Goal: Information Seeking & Learning: Find specific fact

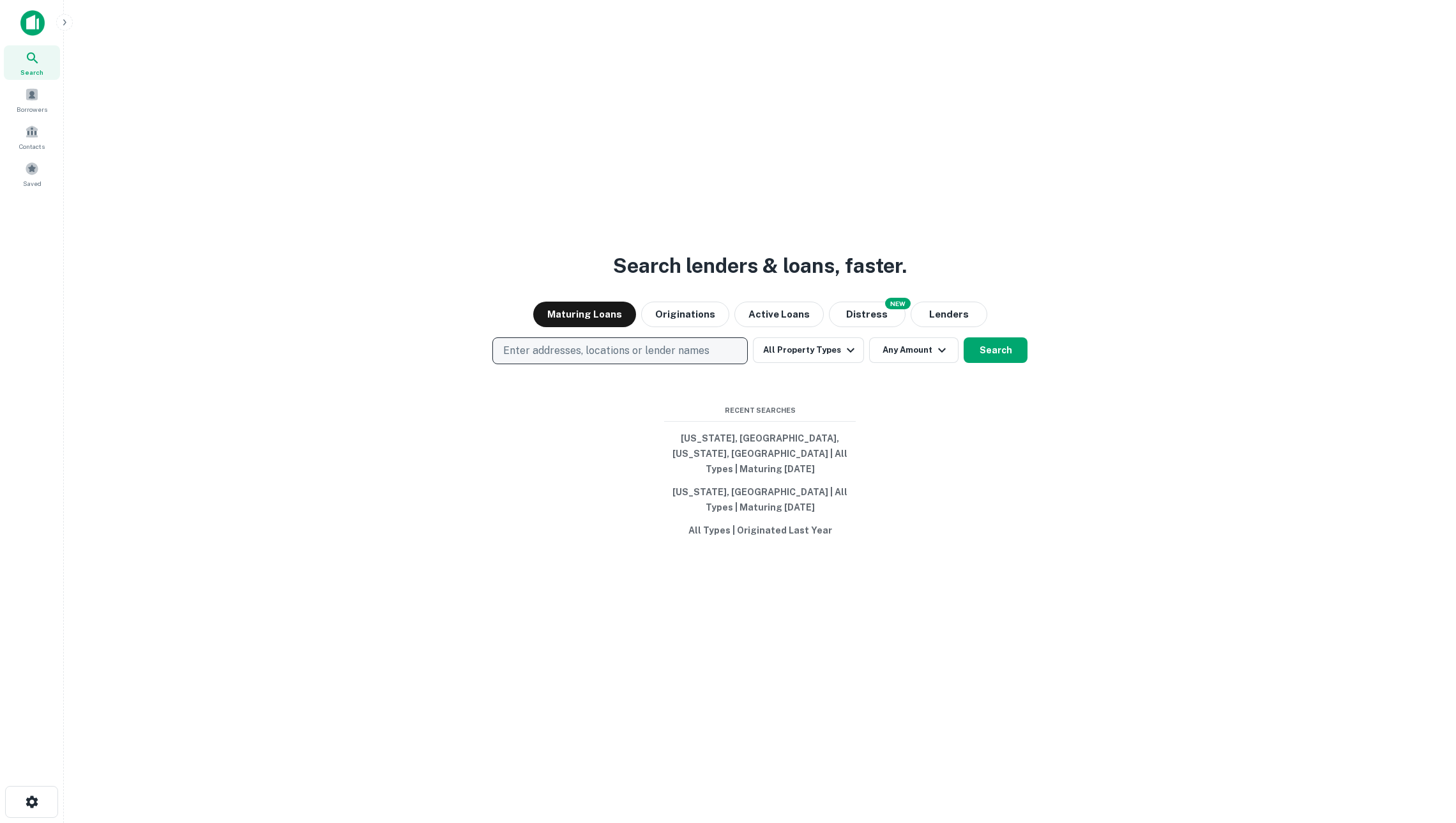
click at [693, 351] on p "Enter addresses, locations or lender names" at bounding box center [607, 350] width 207 height 15
type input "**********"
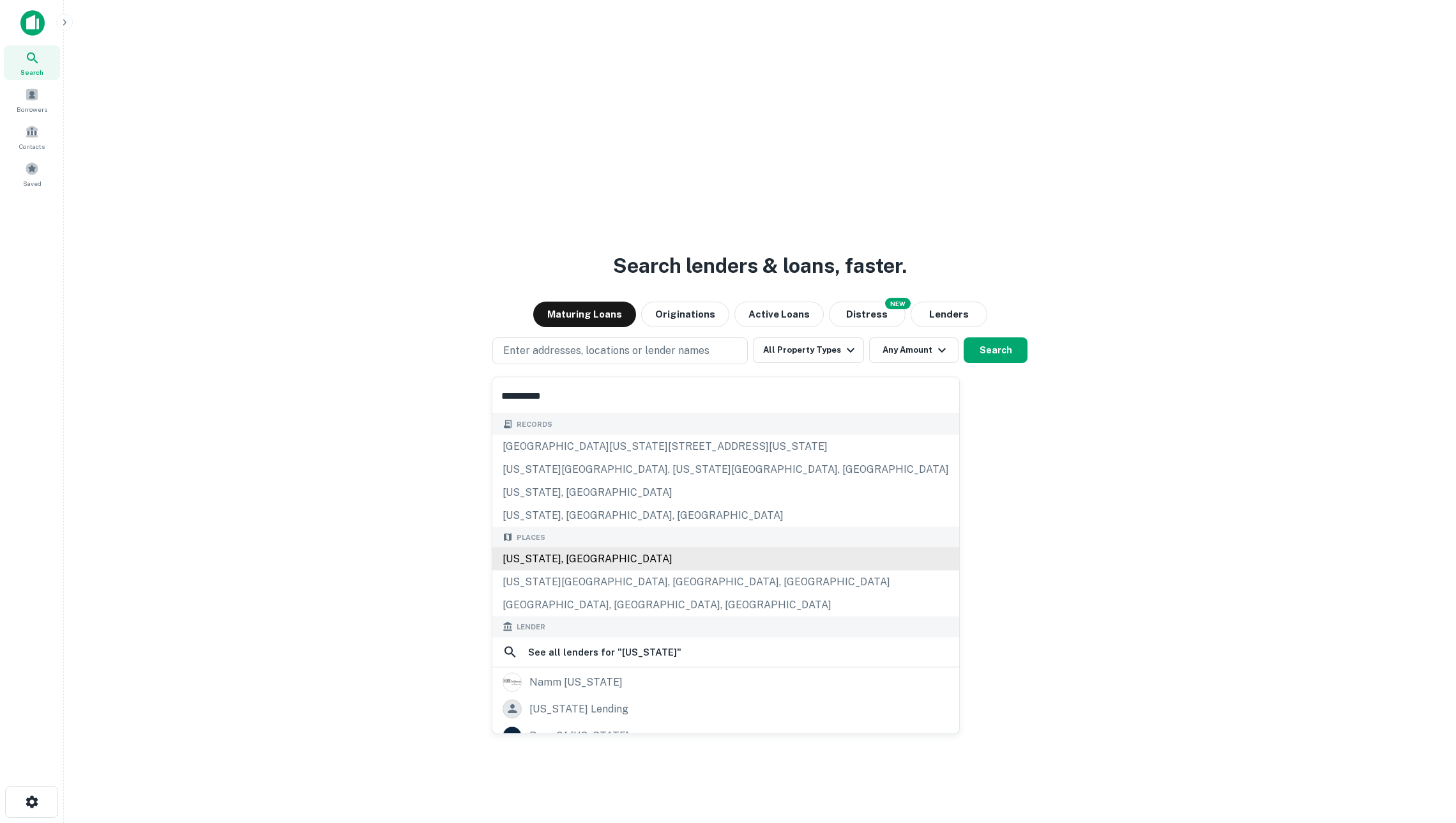
click at [673, 570] on div "California, USA" at bounding box center [726, 559] width 467 height 23
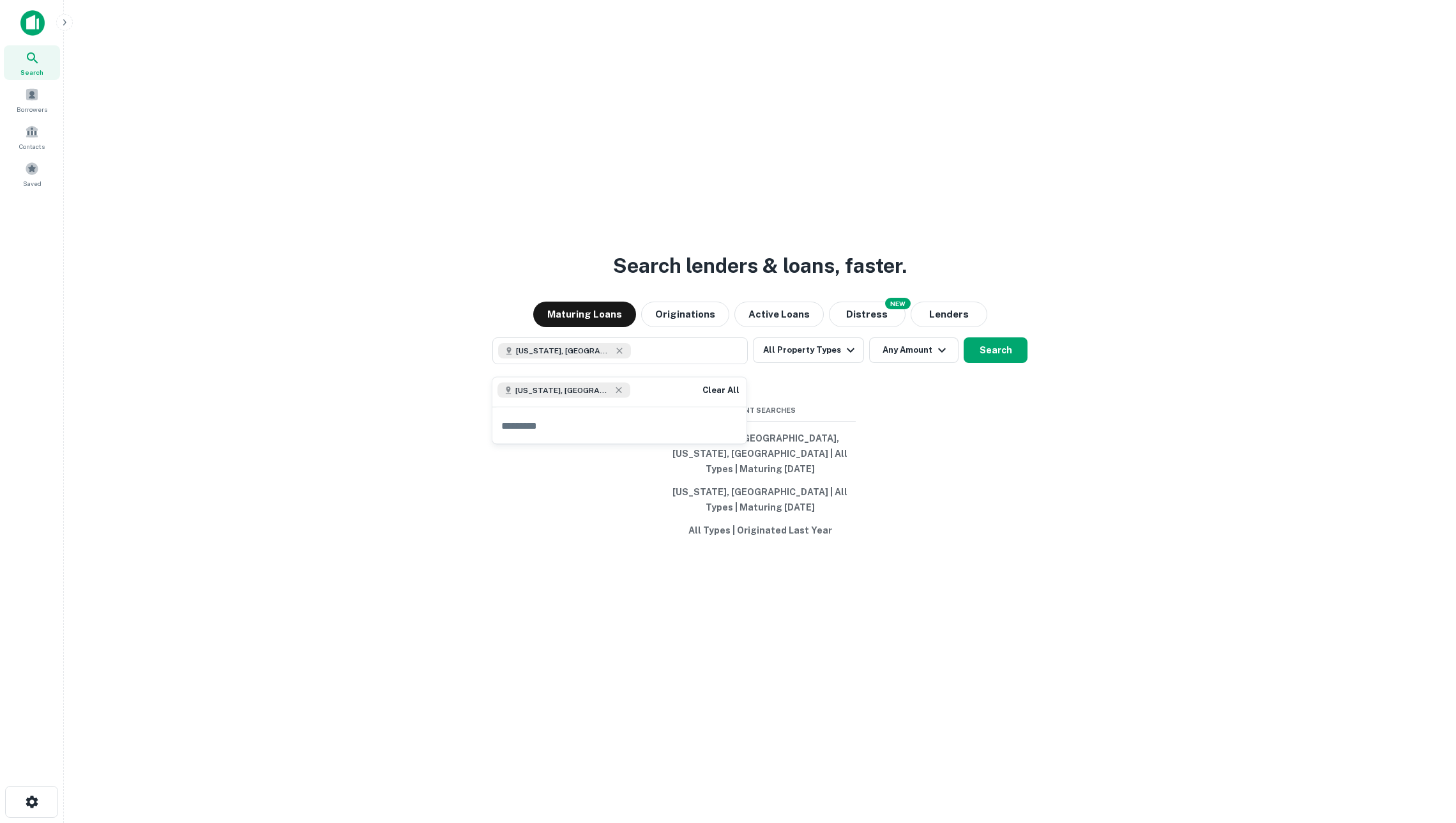
click at [1090, 483] on div "Search lenders & loans, faster. Maturing Loans Originations Active Loans NEW Di…" at bounding box center [760, 442] width 1372 height 823
click at [993, 363] on button "Search" at bounding box center [995, 350] width 64 height 26
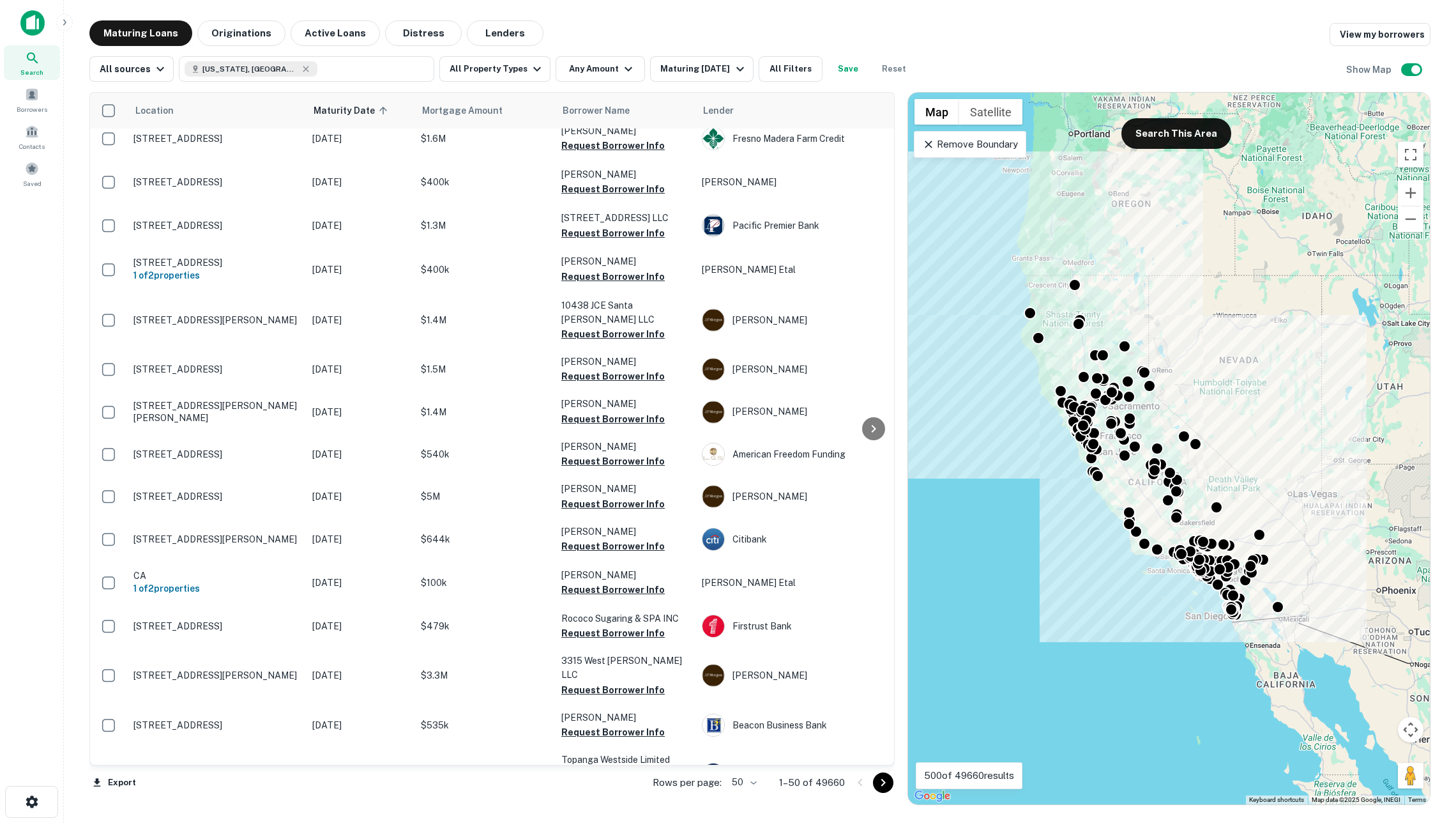
scroll to position [712, 0]
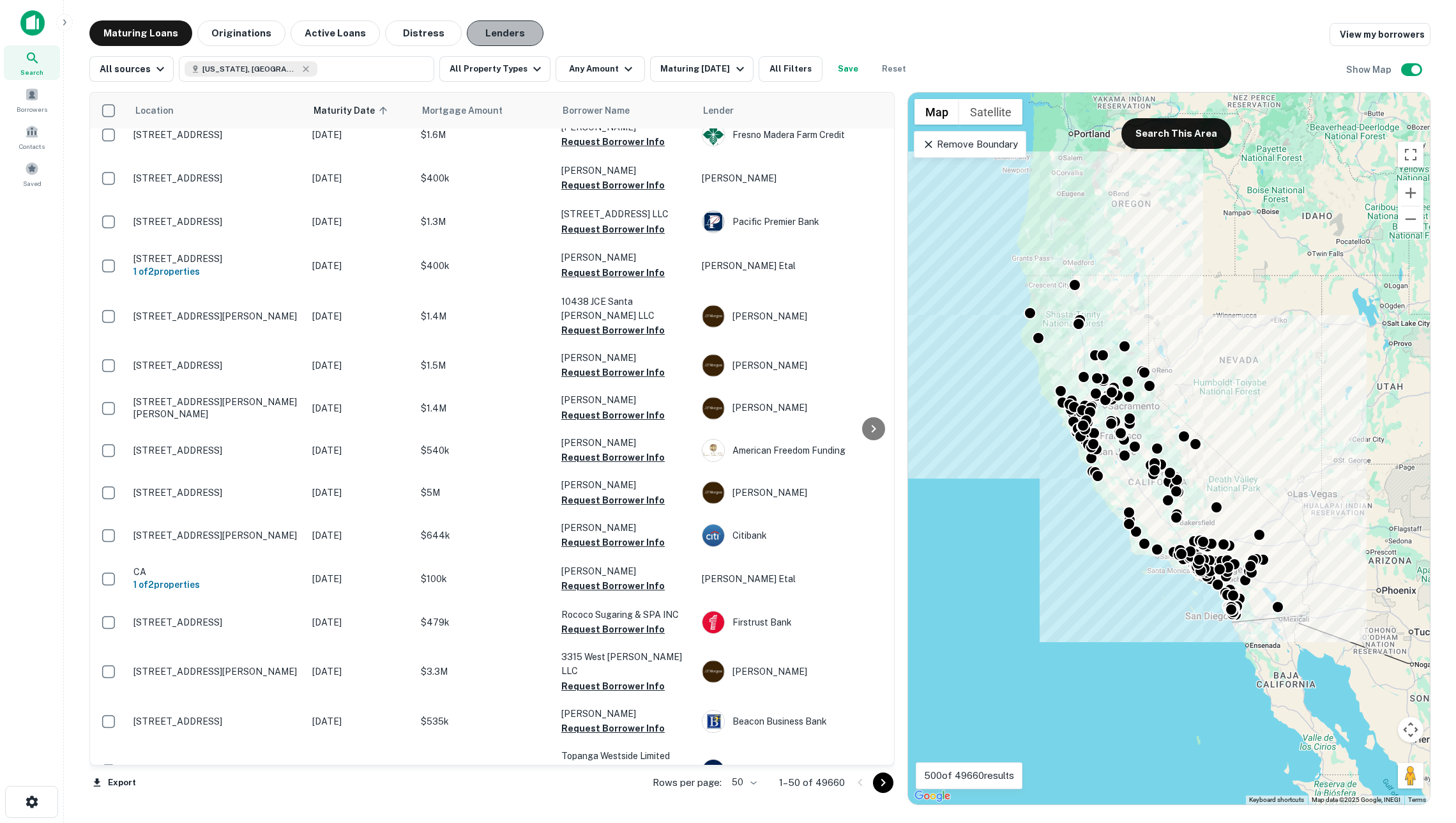
click at [507, 31] on button "Lenders" at bounding box center [505, 33] width 77 height 26
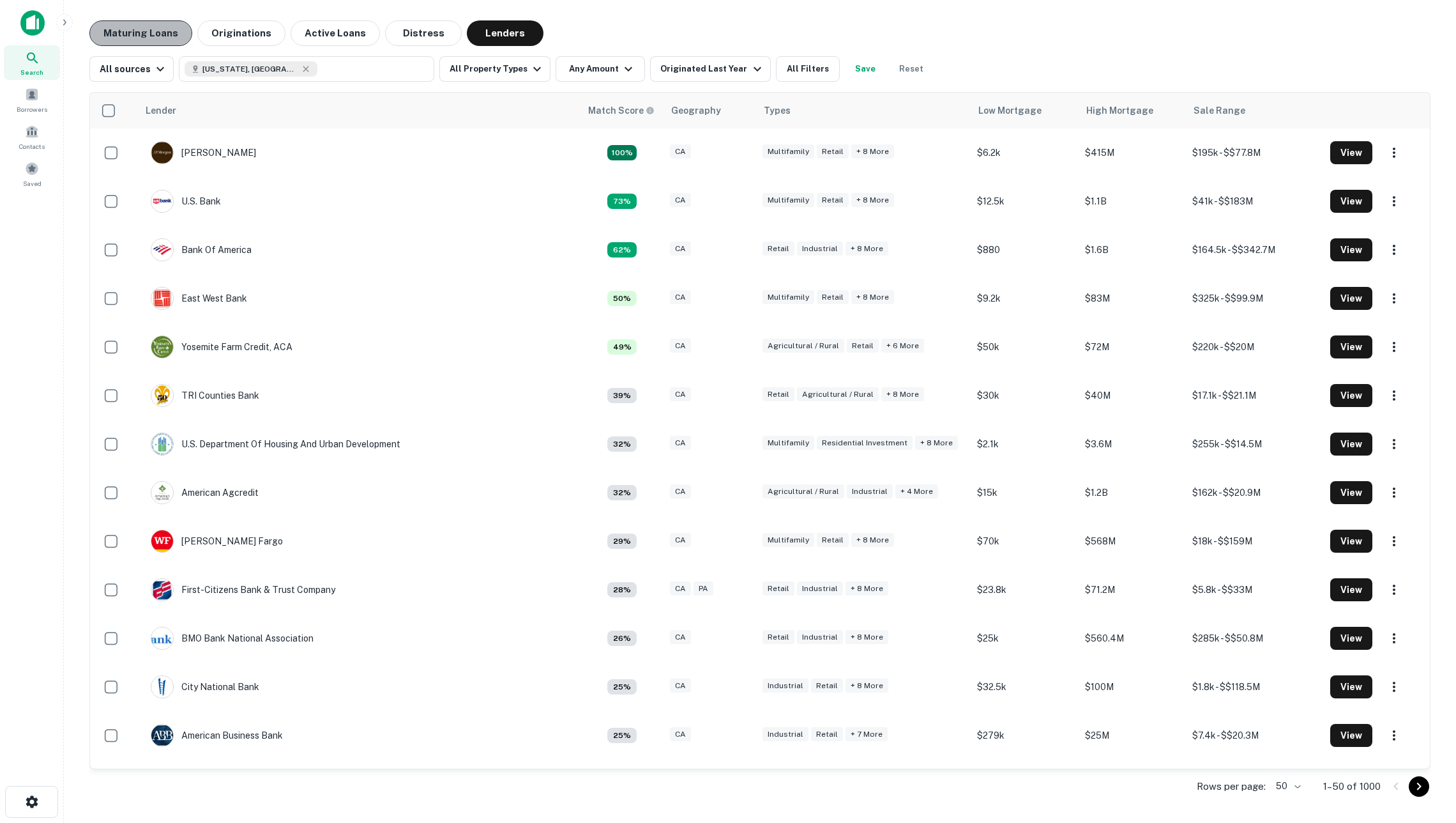
click at [155, 36] on button "Maturing Loans" at bounding box center [140, 33] width 102 height 26
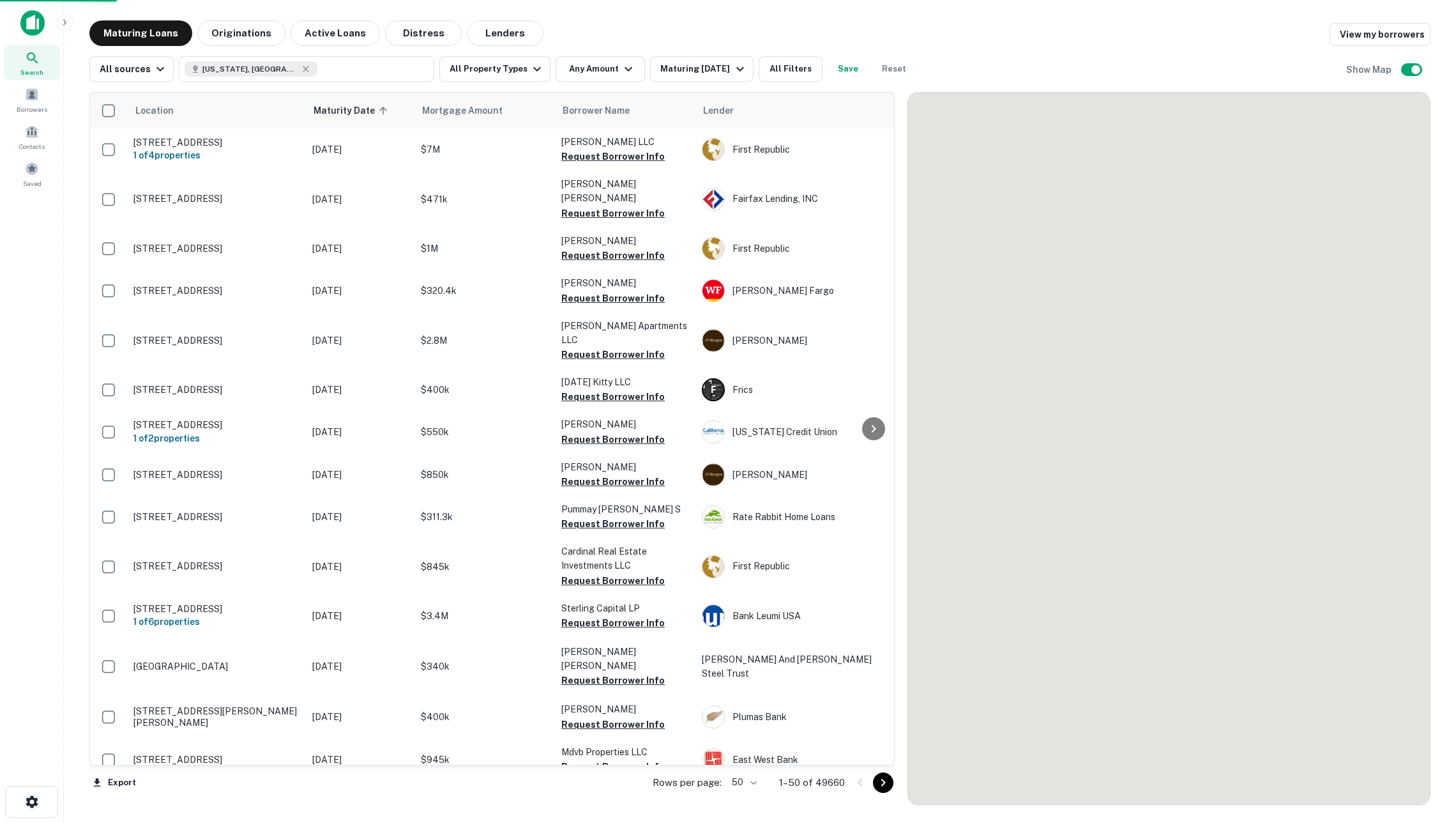
scroll to position [711, 0]
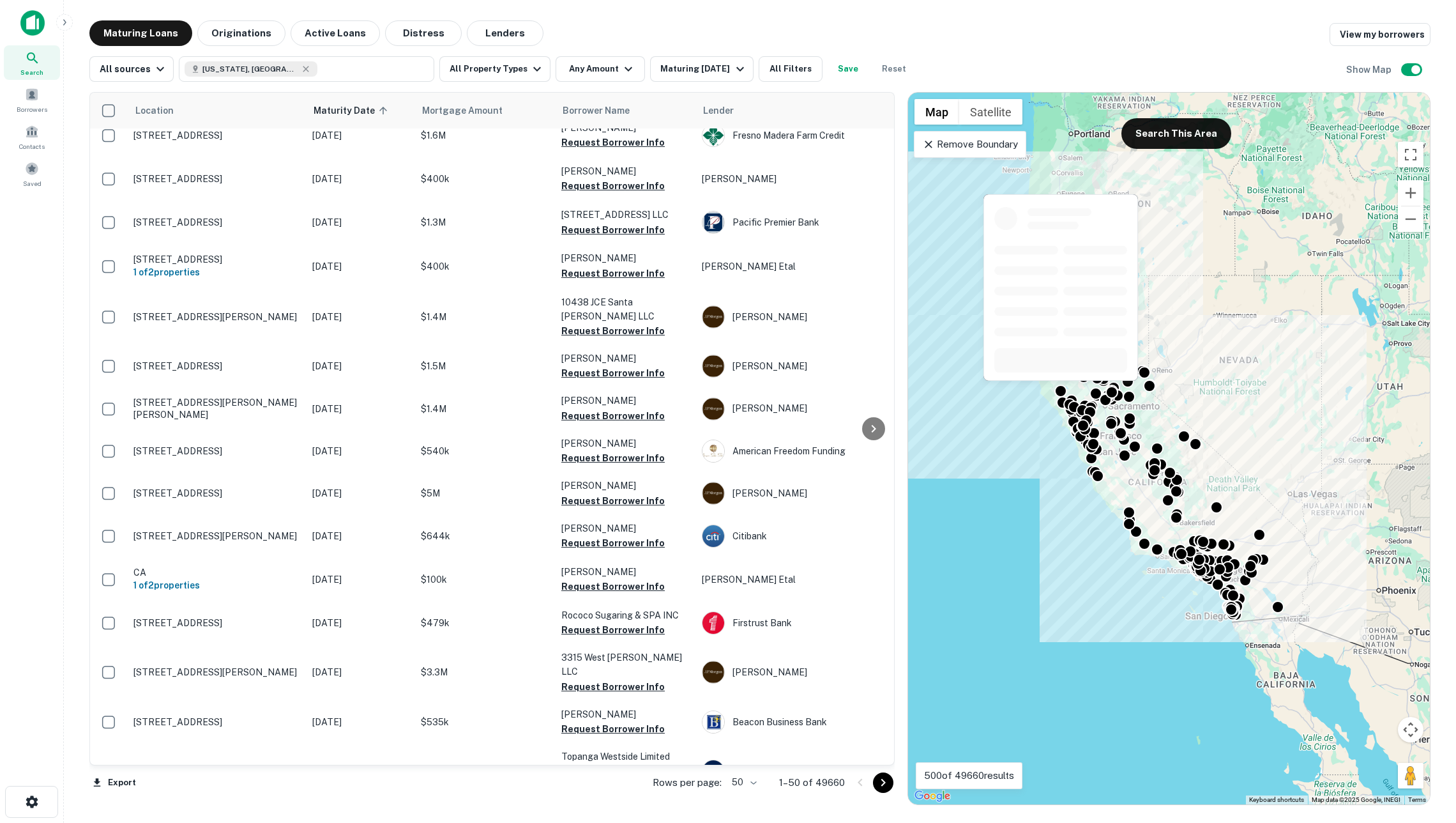
click at [1065, 384] on body "Search Borrowers Contacts Saved Maturing Loans Originations Active Loans Distre…" at bounding box center [728, 412] width 1456 height 823
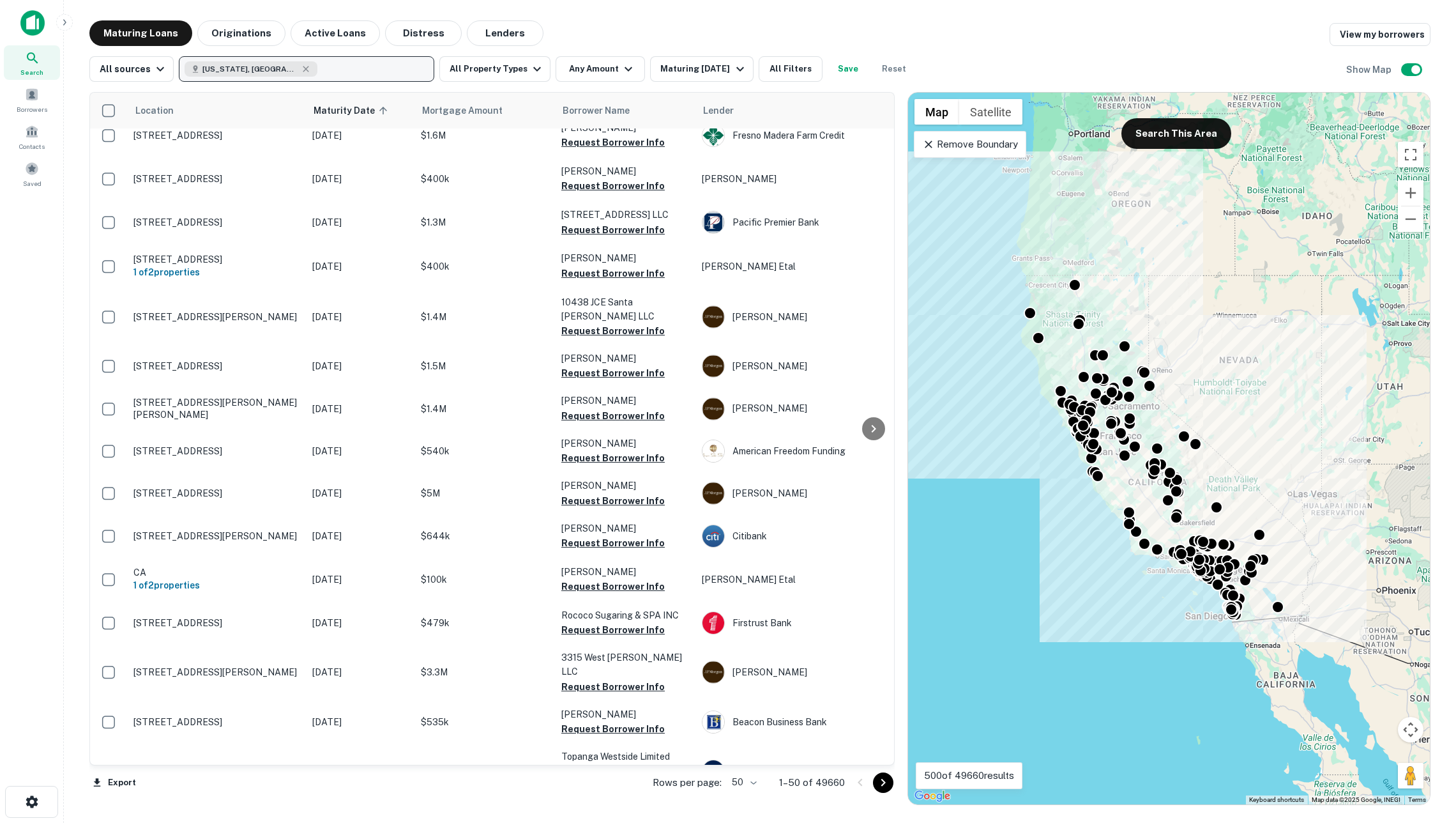
click at [391, 72] on button "California, USA" at bounding box center [306, 69] width 255 height 26
type input "******"
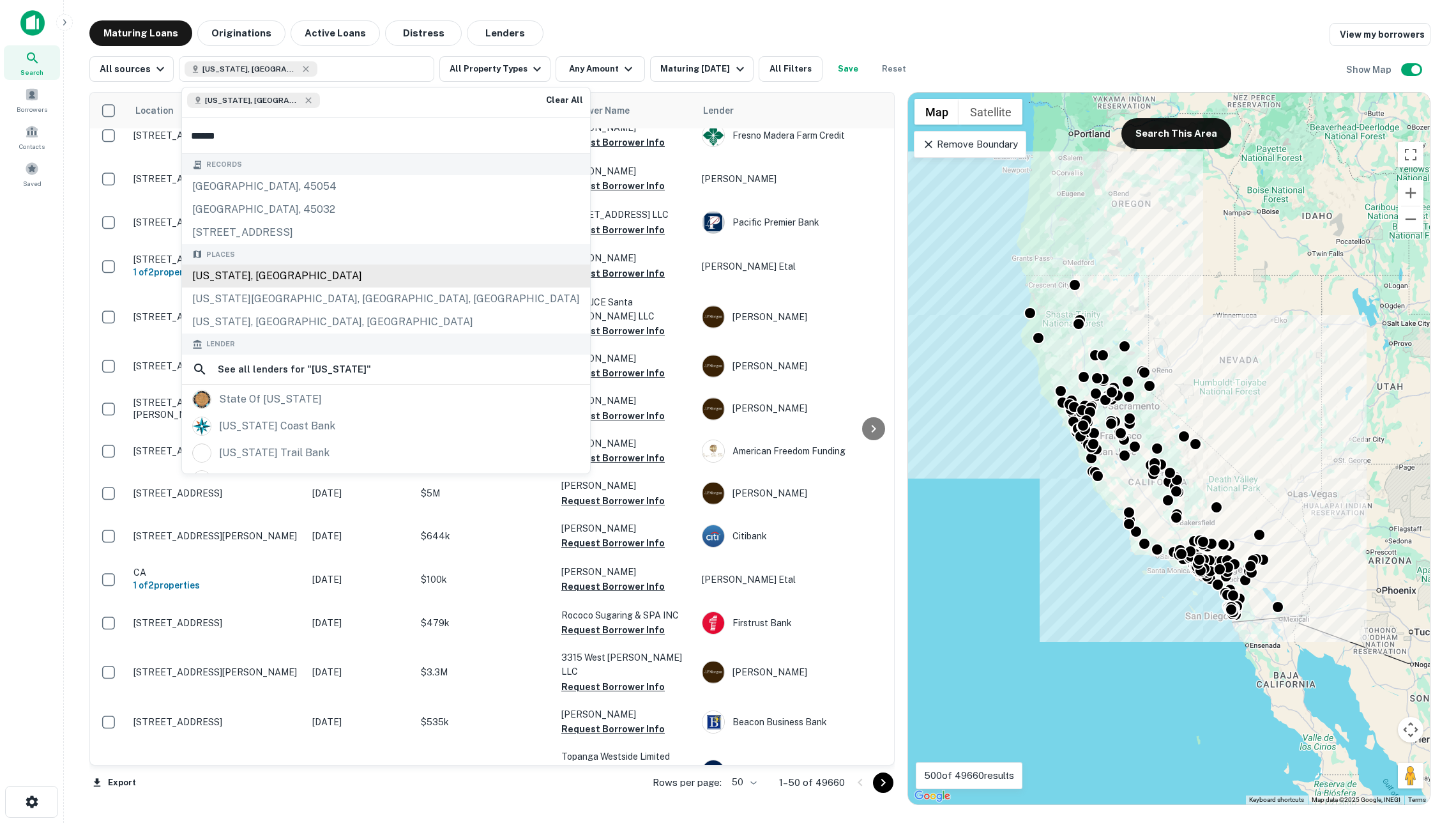
click at [304, 287] on div "Oregon, USA" at bounding box center [386, 276] width 408 height 23
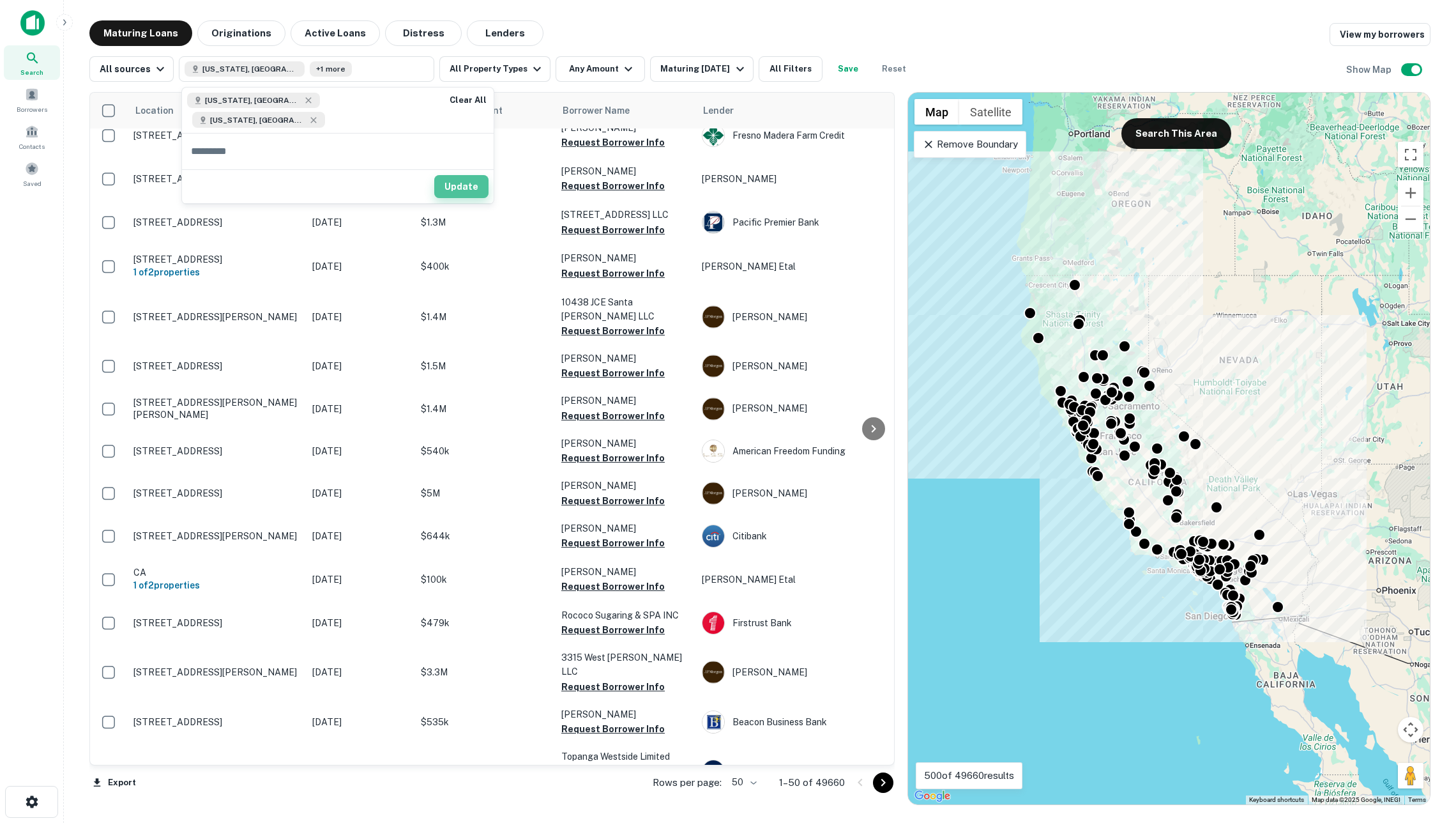
click at [434, 175] on button "Update" at bounding box center [461, 186] width 54 height 23
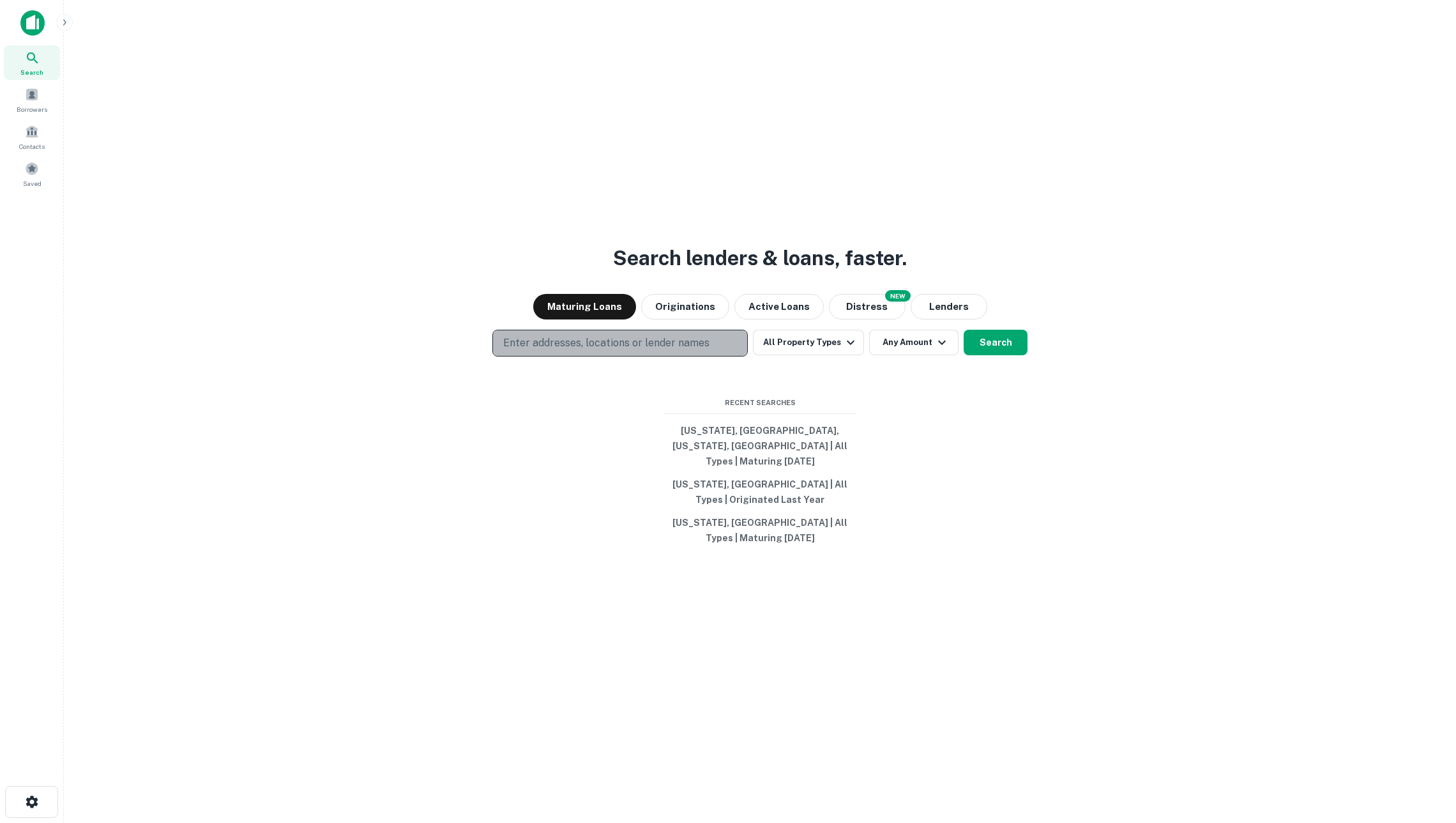
click at [693, 351] on p "Enter addresses, locations or lender names" at bounding box center [607, 343] width 207 height 15
type input "*******"
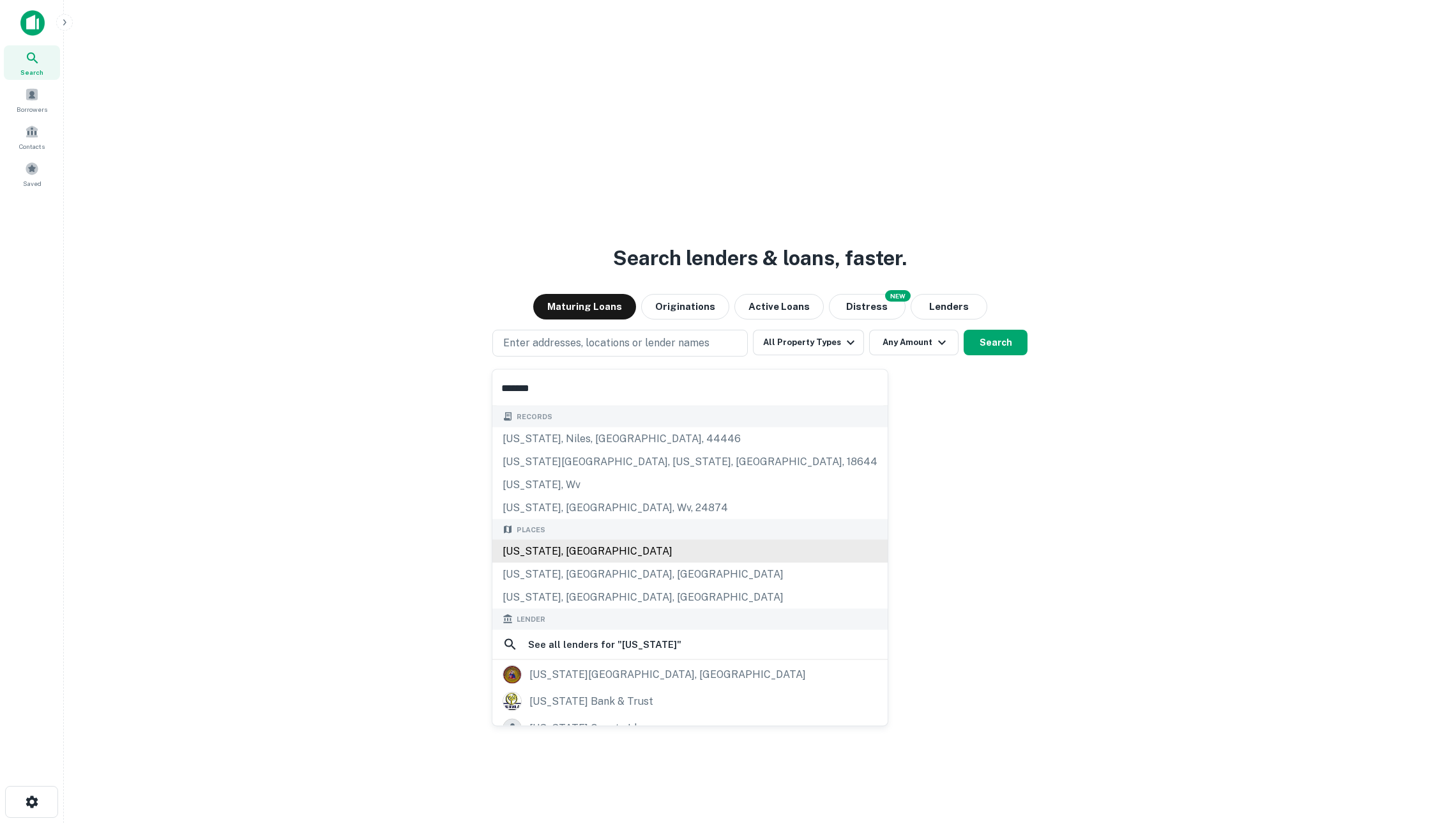
click at [558, 557] on div "Wyoming, USA" at bounding box center [690, 551] width 396 height 23
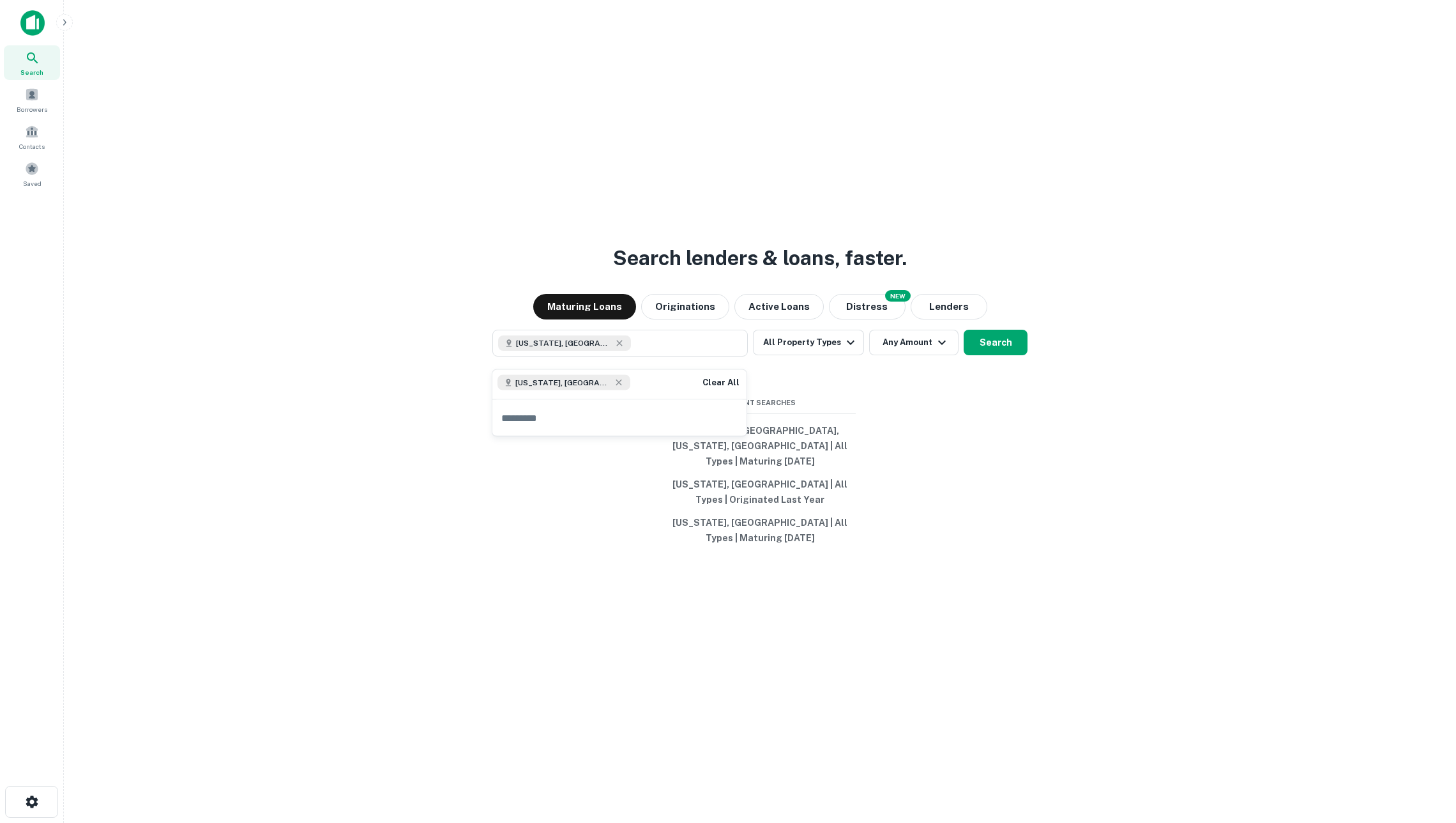
click at [984, 560] on div "Search lenders & loans, faster. Maturing Loans Originations Active Loans NEW Di…" at bounding box center [760, 442] width 1372 height 823
click at [992, 340] on button "Search" at bounding box center [995, 342] width 64 height 26
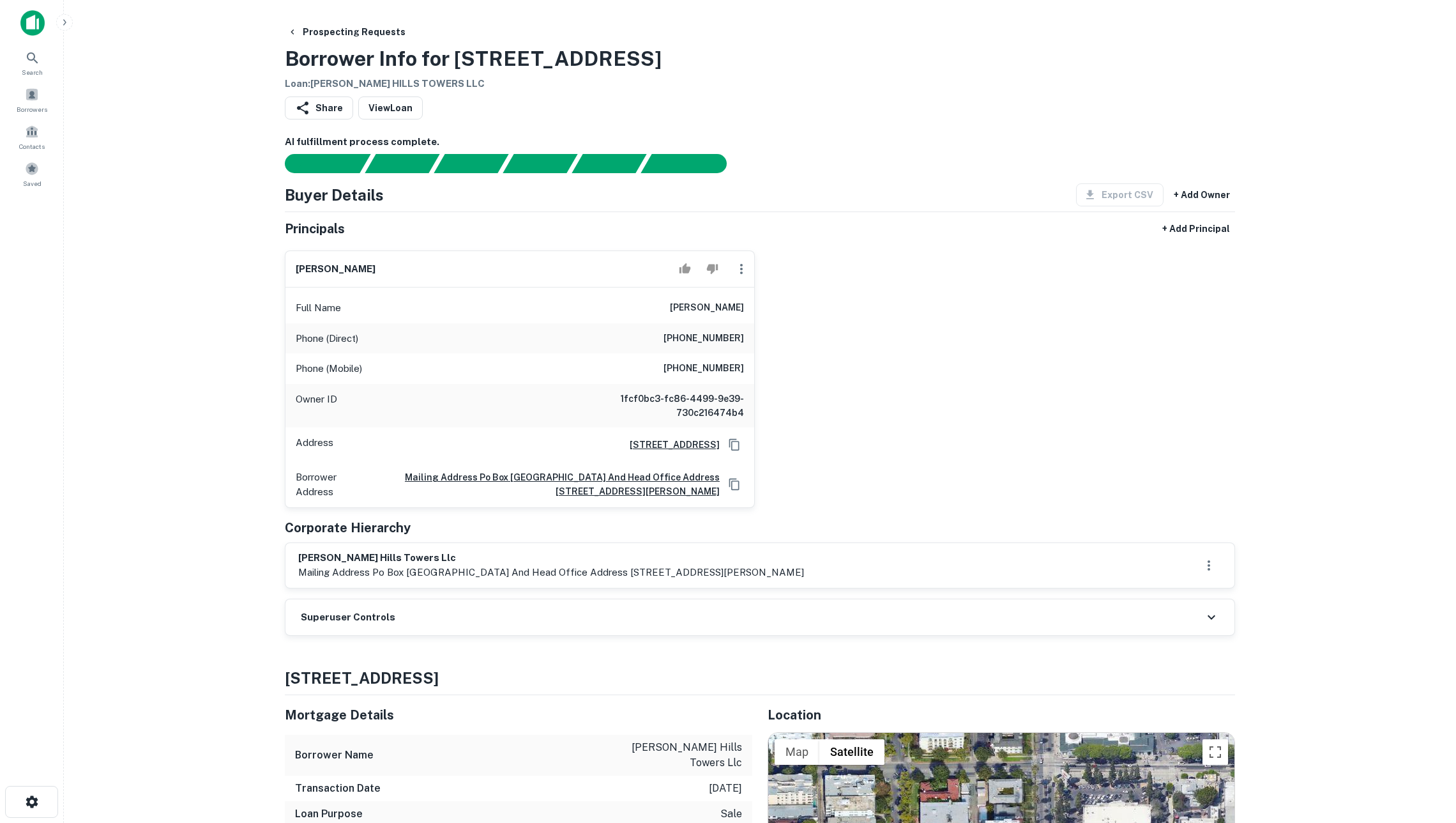
drag, startPoint x: 763, startPoint y: 583, endPoint x: 849, endPoint y: 581, distance: 86.0
click at [804, 580] on p "mailing address po box [GEOGRAPHIC_DATA] and head office address [STREET_ADDRES…" at bounding box center [551, 571] width 506 height 15
copy p "[STREET_ADDRESS][PERSON_NAME],"
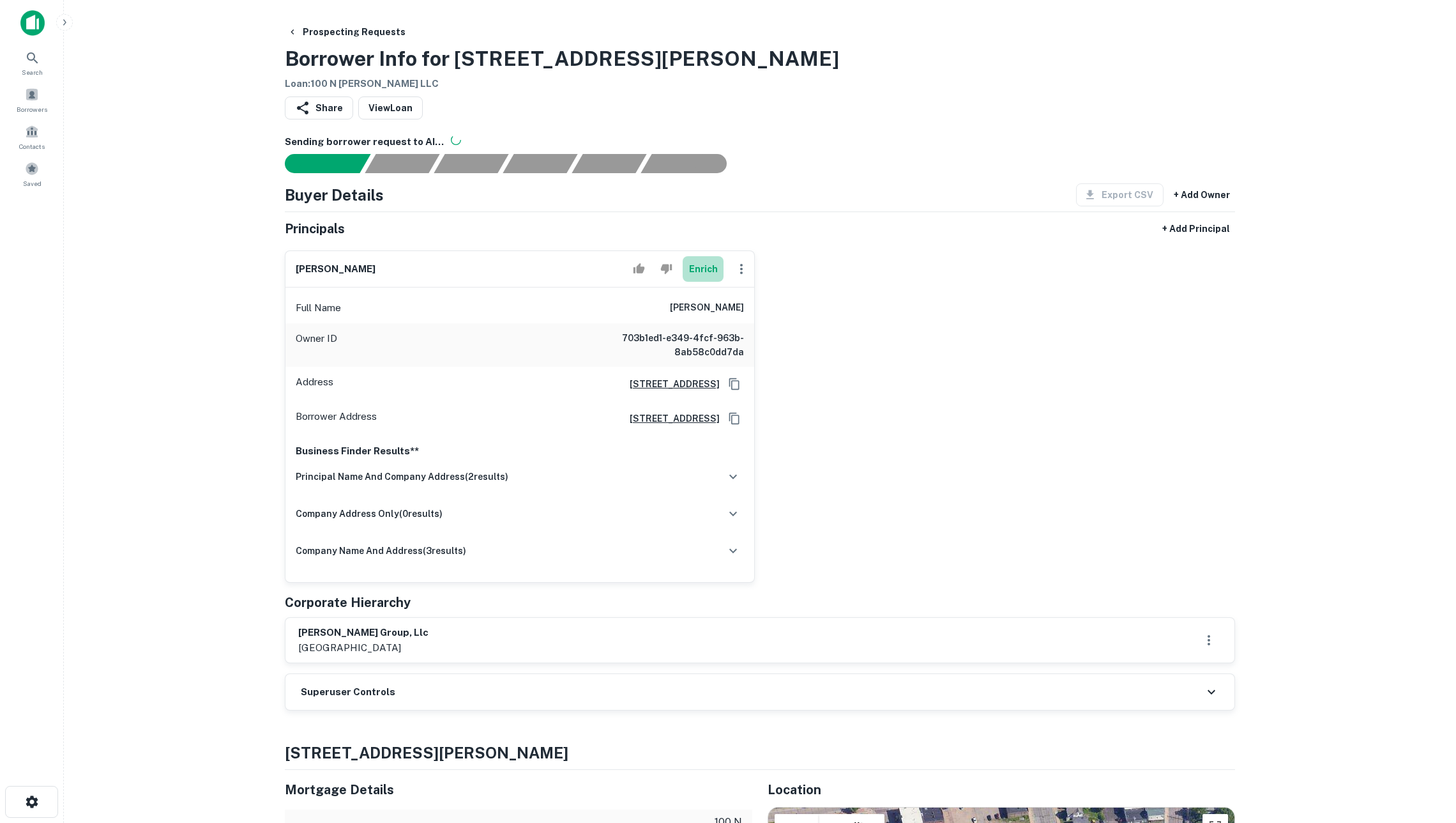
click at [698, 279] on button "Enrich" at bounding box center [703, 268] width 41 height 26
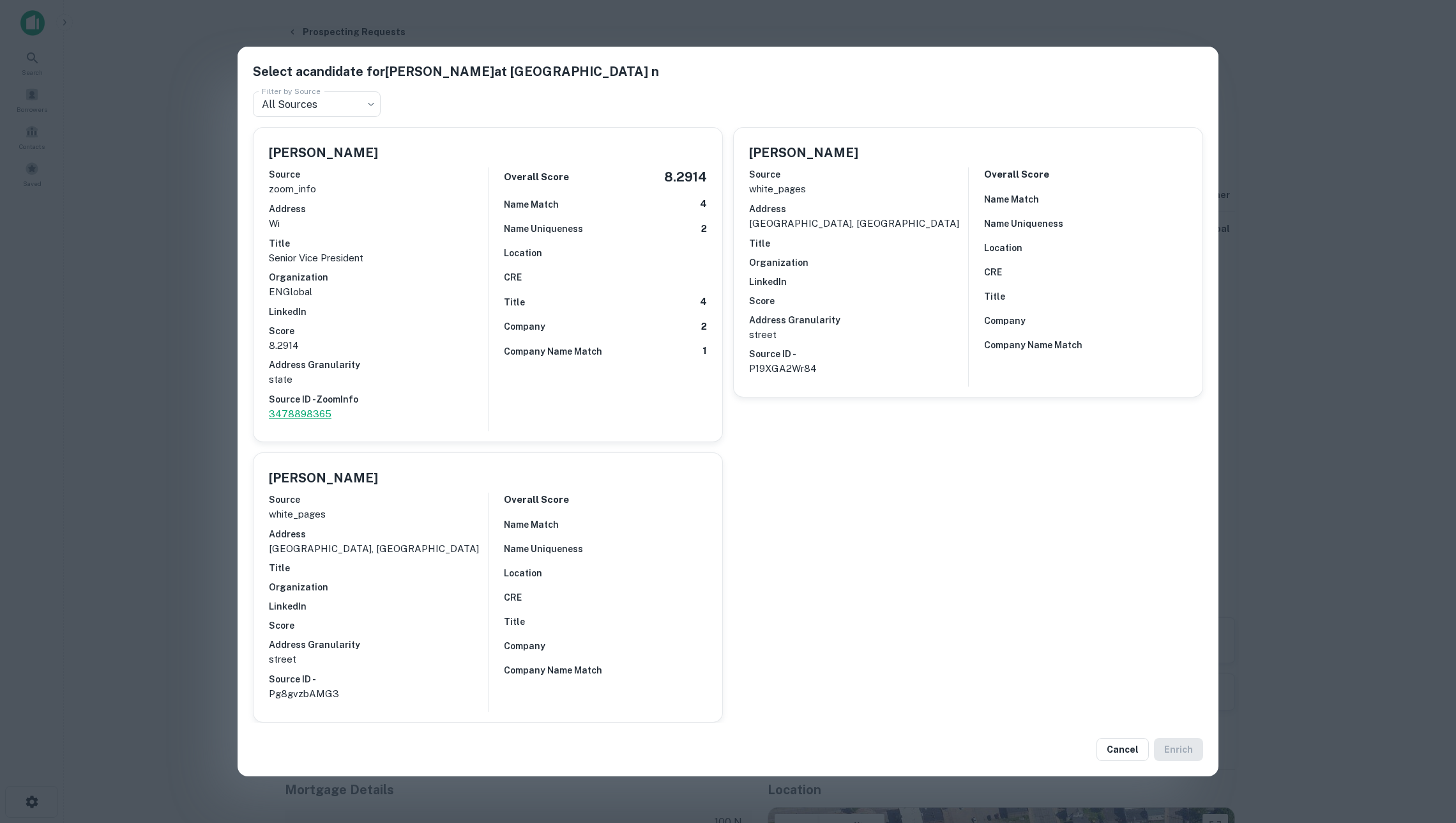
click at [321, 410] on p "3478898365" at bounding box center [379, 413] width 219 height 15
click at [1339, 233] on div "Select a candidate for [PERSON_NAME] at [STREET_ADDRESS] n Filter by Source All…" at bounding box center [728, 412] width 1456 height 823
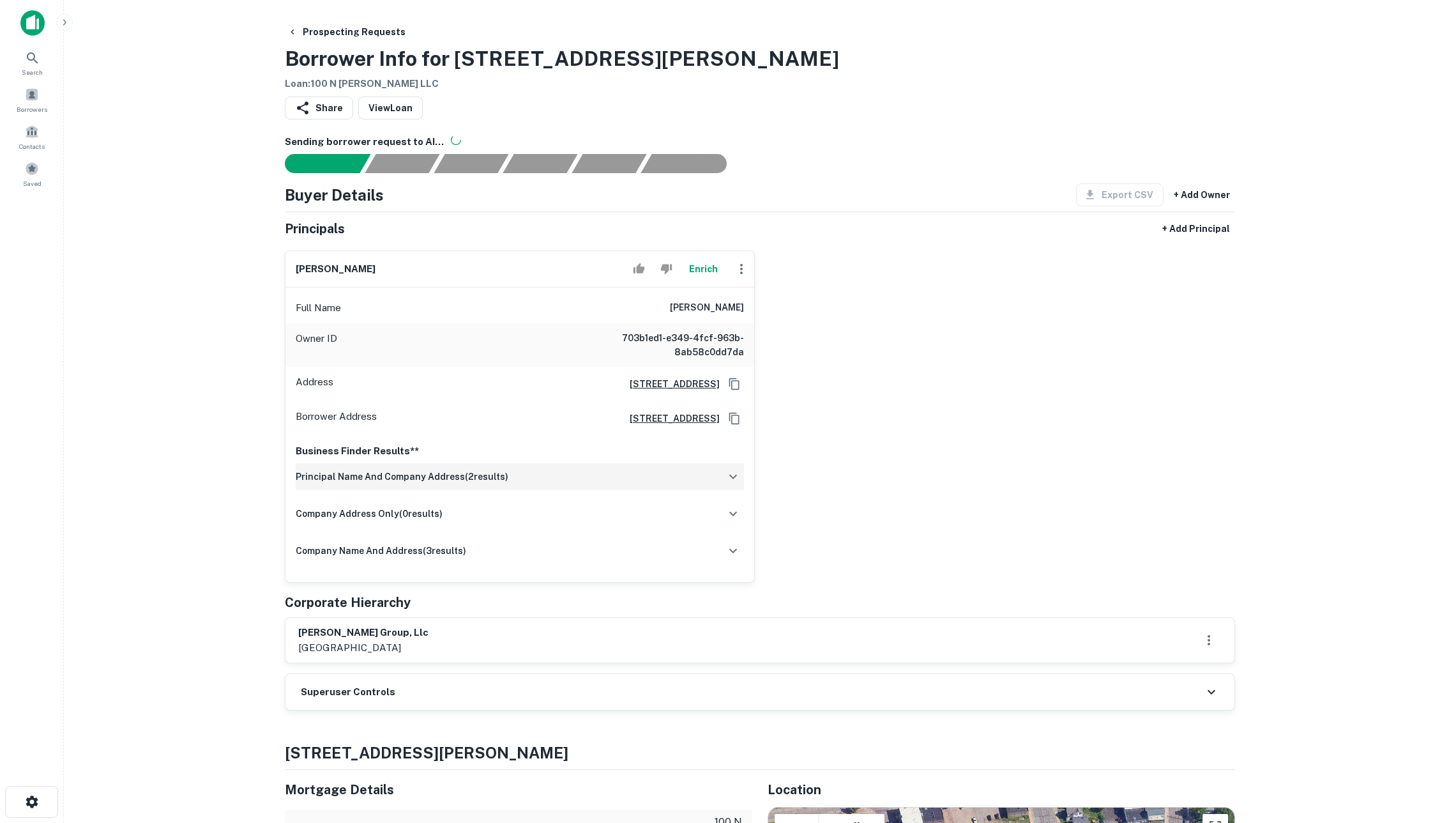
click at [631, 490] on div "principal name and company address ( 2 results)" at bounding box center [520, 476] width 449 height 26
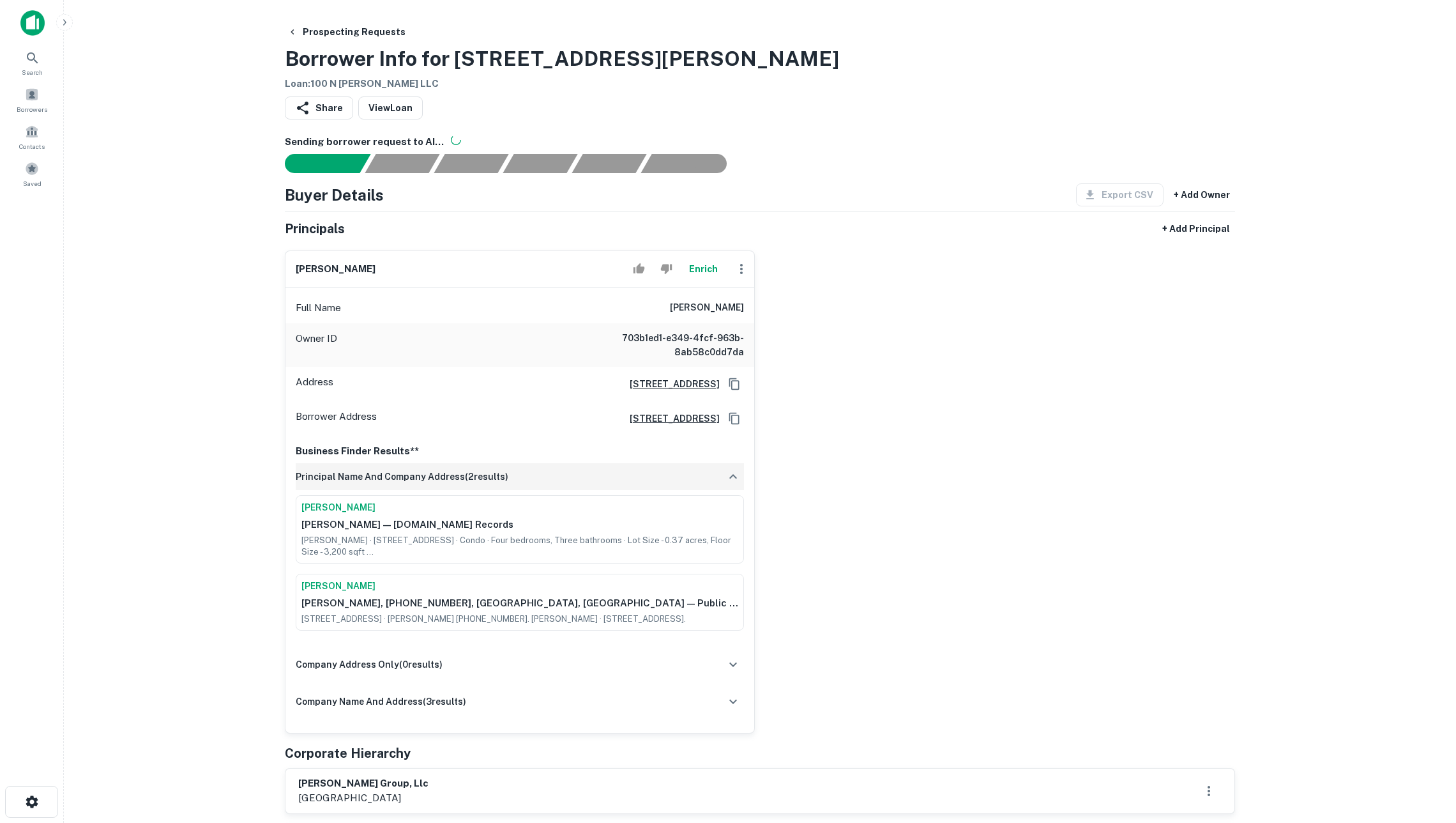
click at [631, 490] on div "principal name and company address ( 2 results)" at bounding box center [520, 476] width 449 height 26
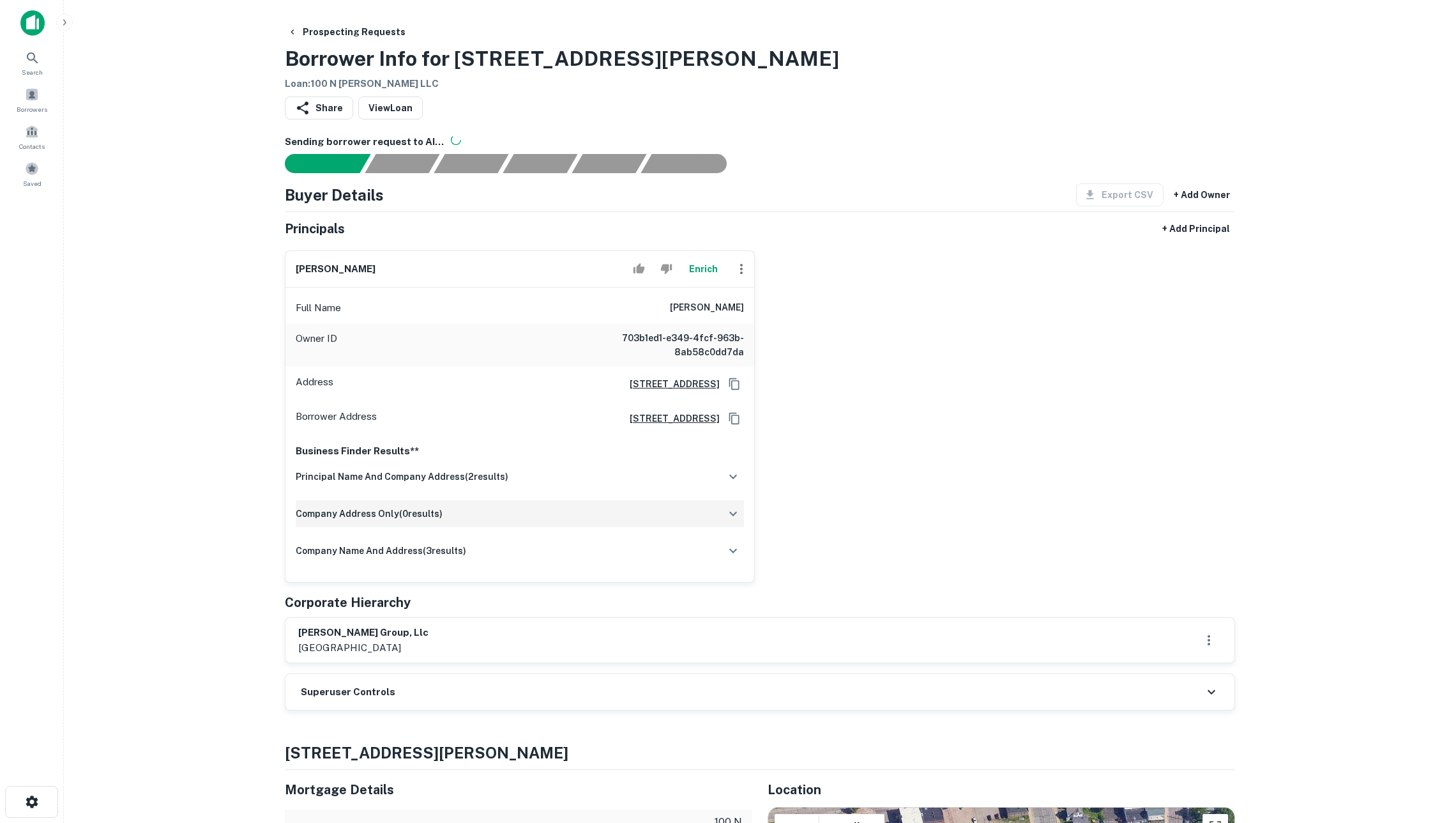
click at [629, 527] on div "company address only ( 0 results)" at bounding box center [520, 513] width 449 height 26
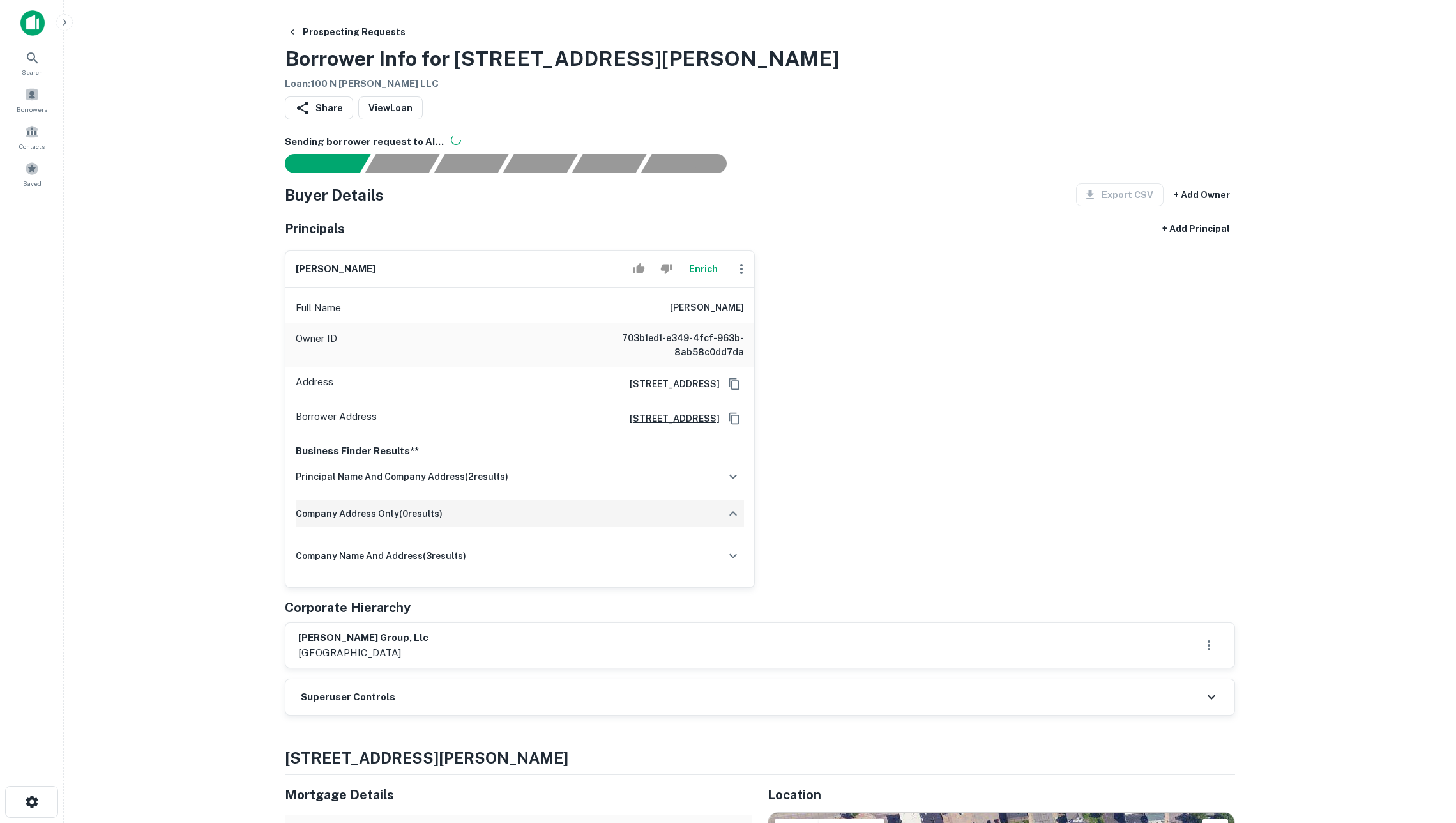
click at [629, 527] on div "company address only ( 0 results)" at bounding box center [520, 513] width 449 height 26
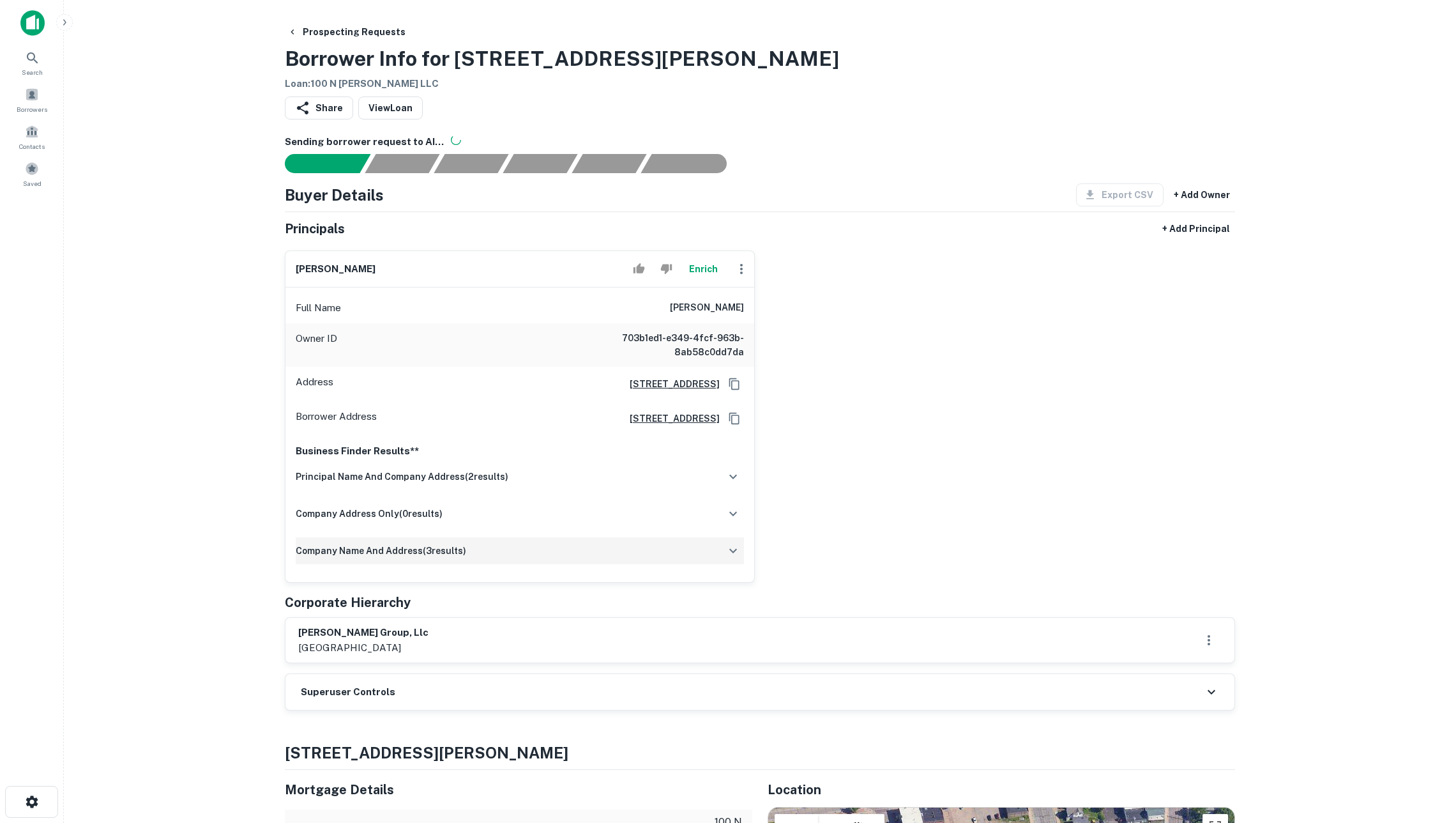
click at [624, 564] on div "company name and address ( 3 results)" at bounding box center [520, 550] width 449 height 26
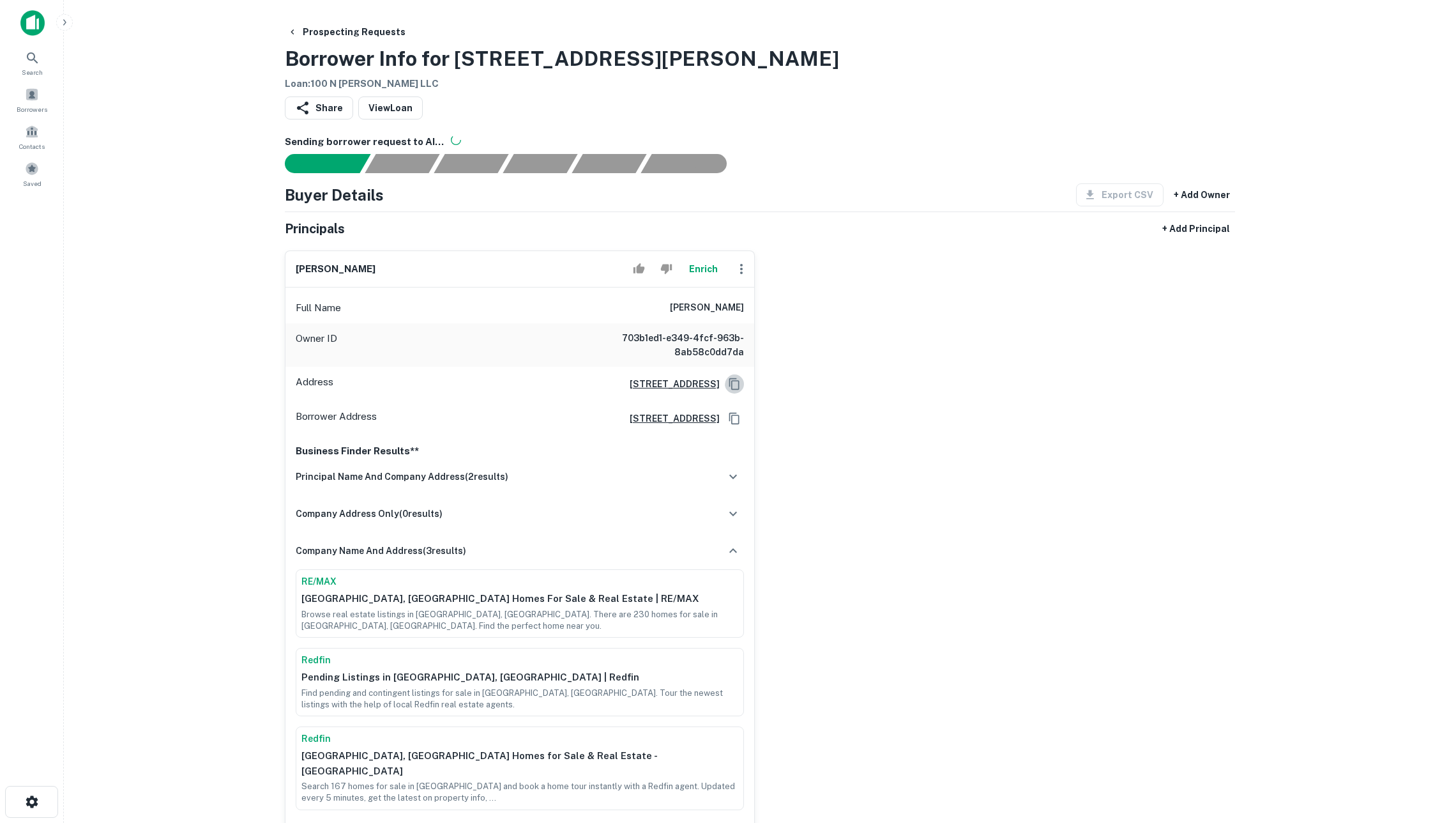
click at [730, 389] on icon "Copy Address" at bounding box center [735, 383] width 12 height 12
click at [935, 386] on div "charles j tyburk Enrich Full Name charles j tyburk Owner ID 703b1ed1-e349-4fcf-…" at bounding box center [755, 540] width 961 height 599
click at [693, 275] on button "Enrich" at bounding box center [703, 268] width 41 height 26
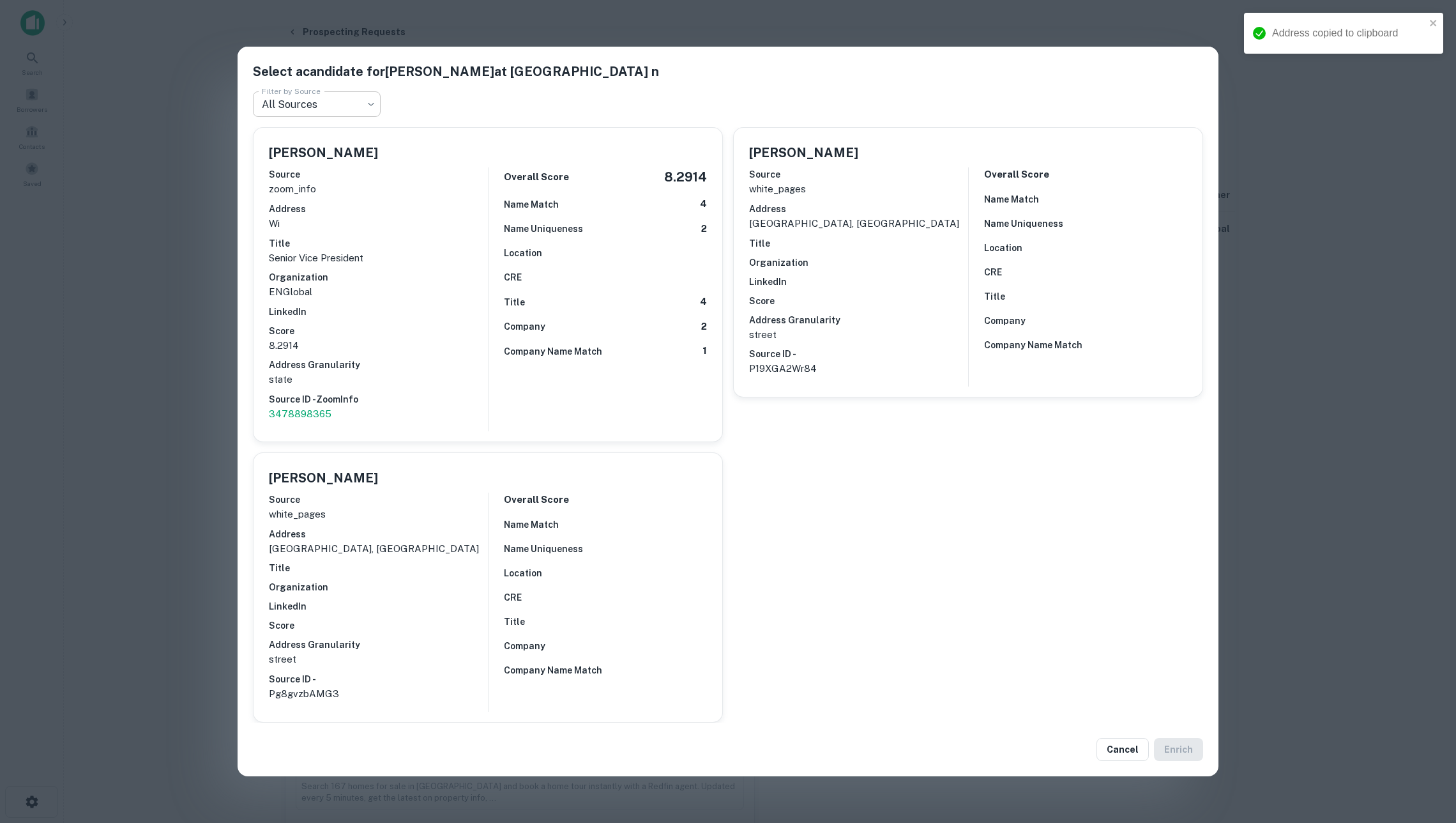
click at [334, 103] on body "Address copied to clipboard Search Borrowers Contacts Saved Prospecting Request…" at bounding box center [728, 412] width 1456 height 823
click at [338, 179] on li "white_pages" at bounding box center [316, 185] width 128 height 23
type input "**********"
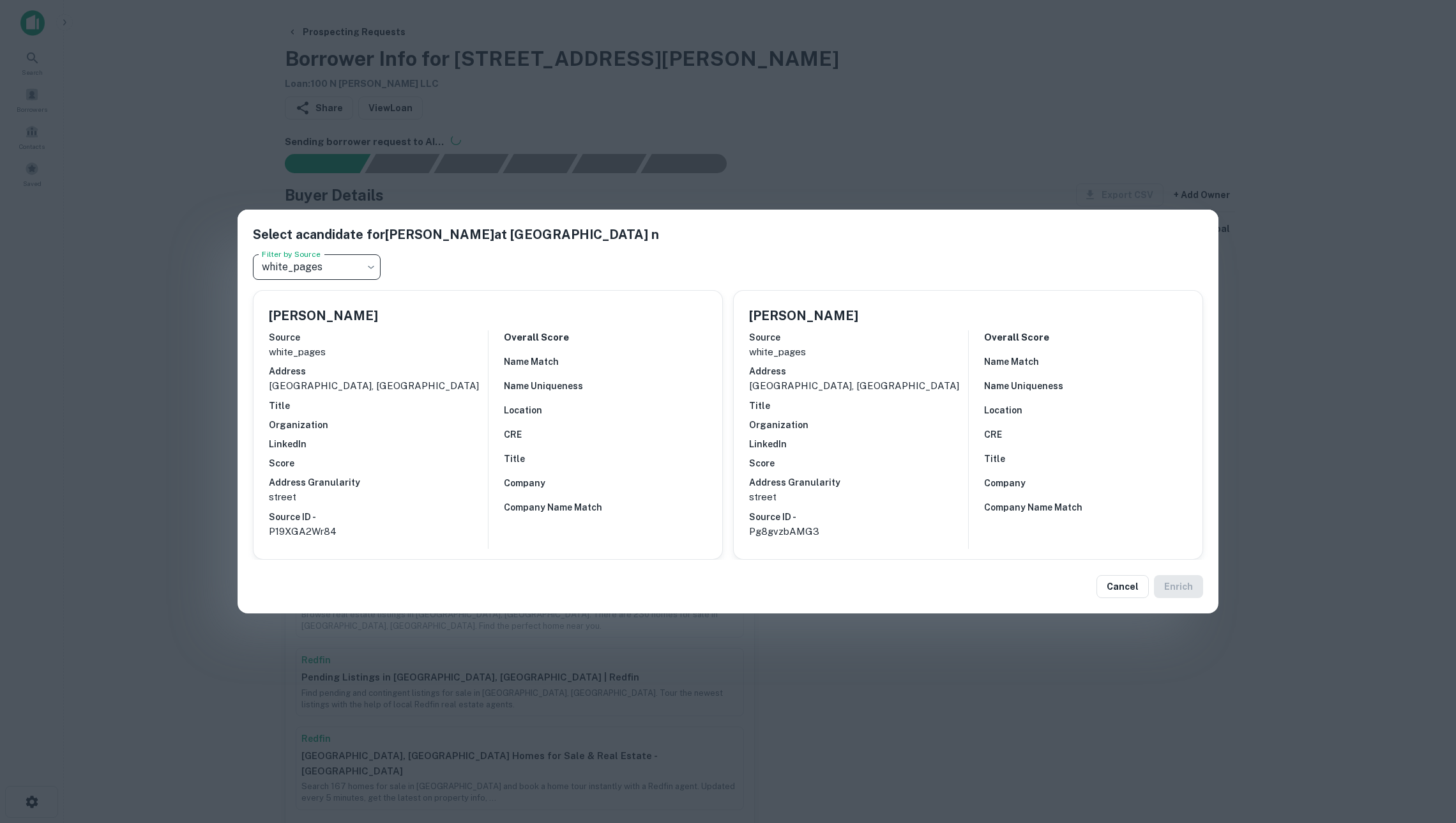
click at [525, 358] on h6 "Name Match" at bounding box center [532, 361] width 55 height 14
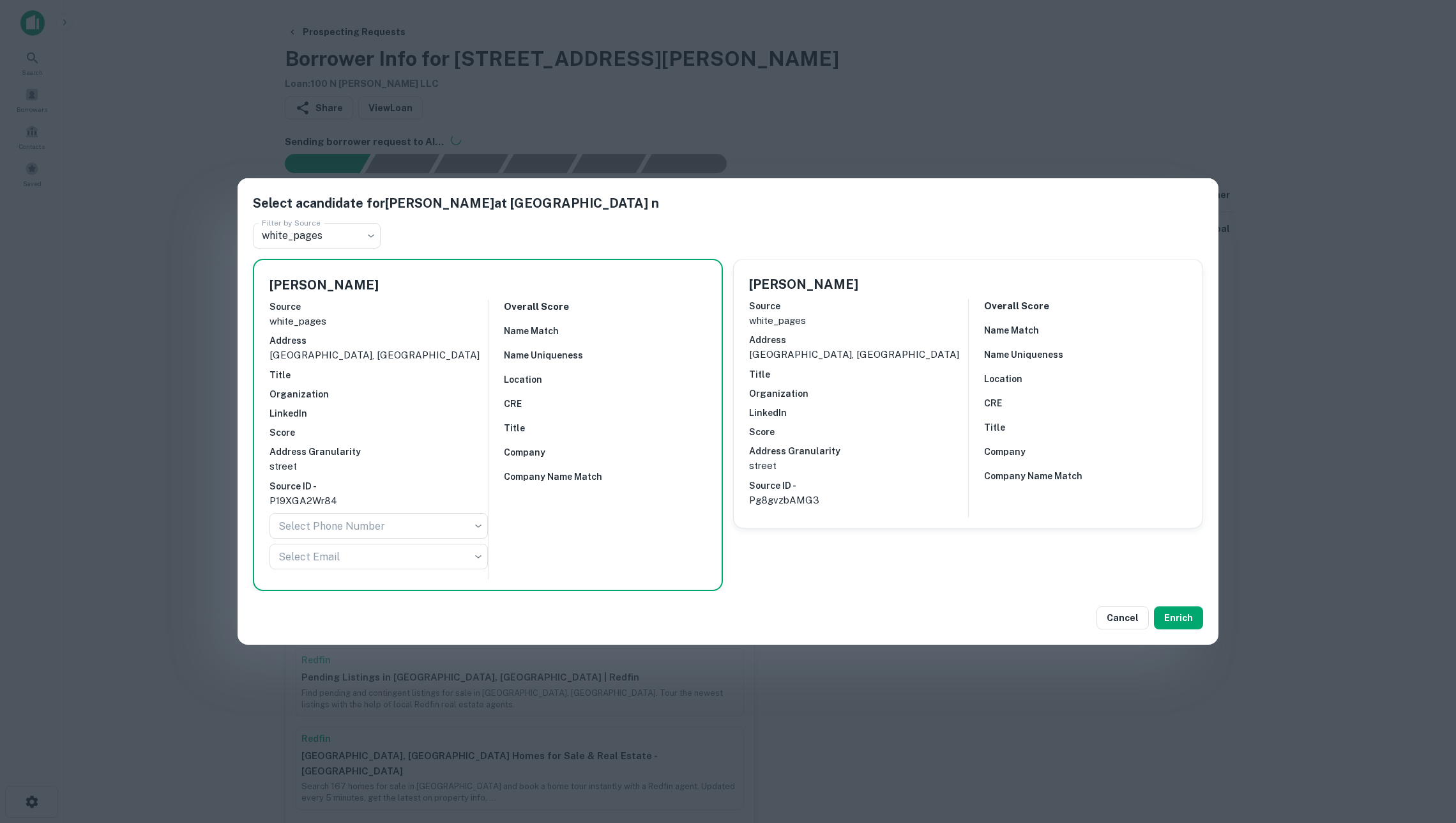
click at [971, 117] on div "**********" at bounding box center [728, 412] width 1456 height 823
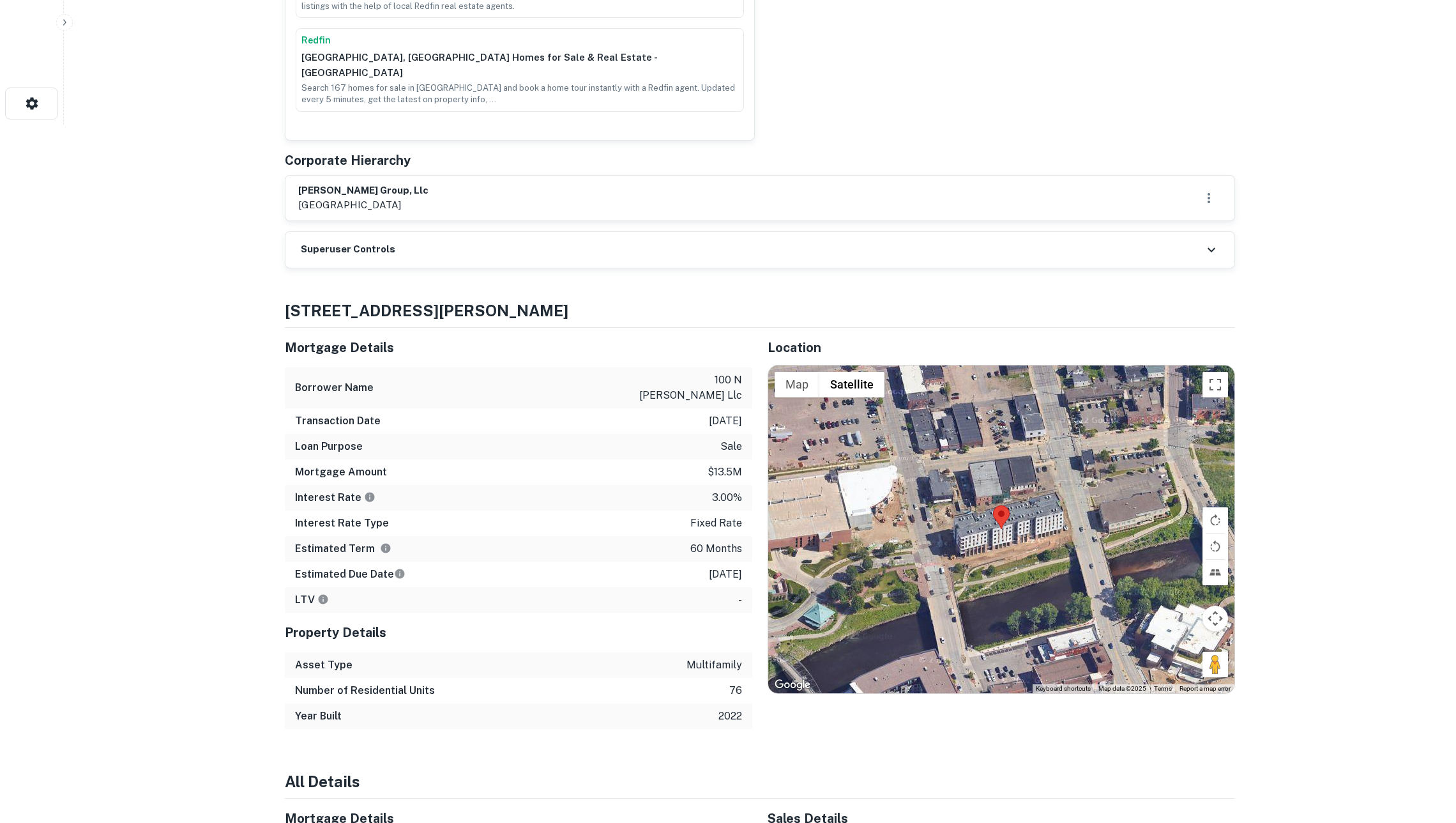
scroll to position [774, 0]
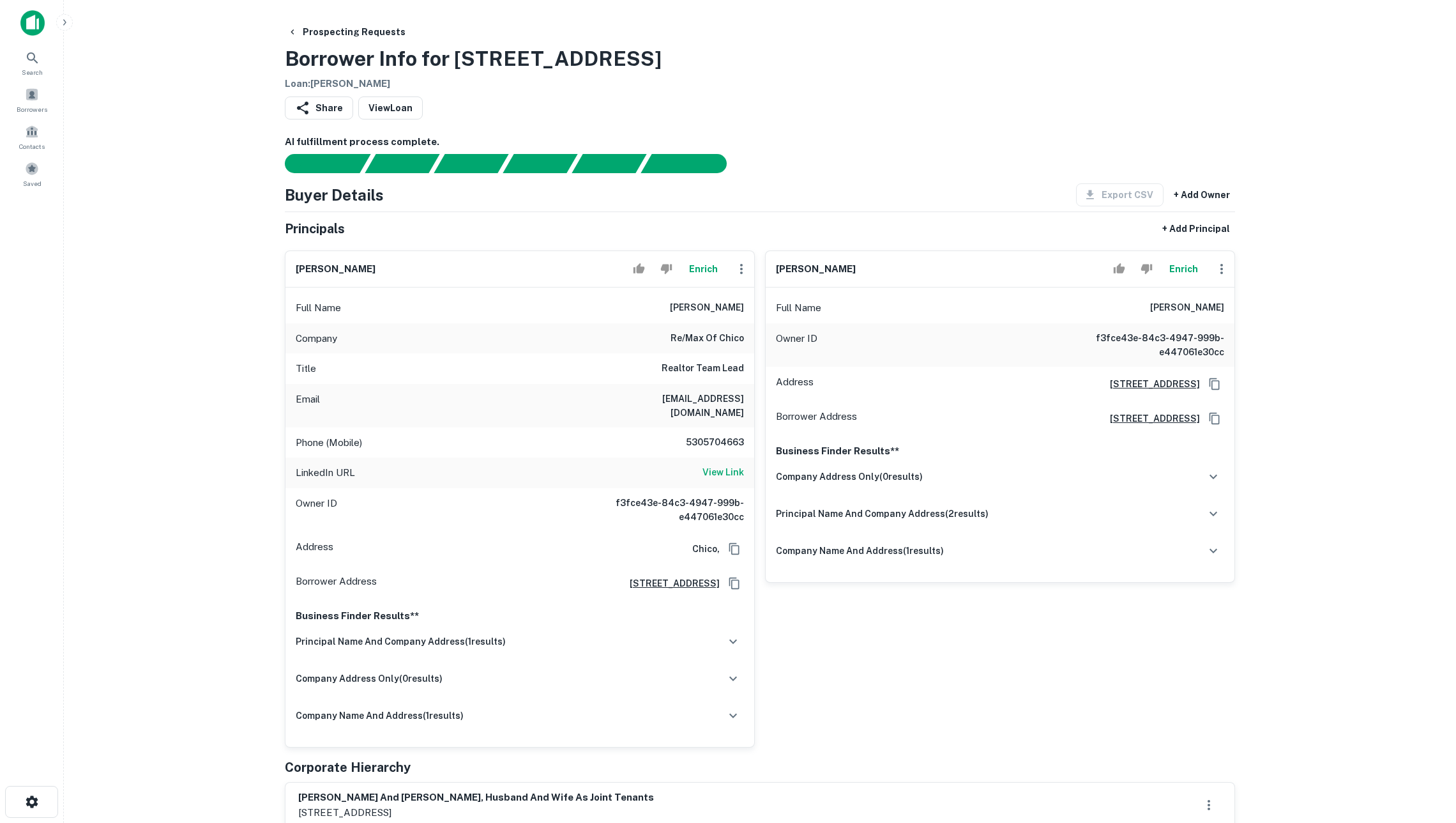
click at [1176, 278] on button "Enrich" at bounding box center [1183, 268] width 41 height 26
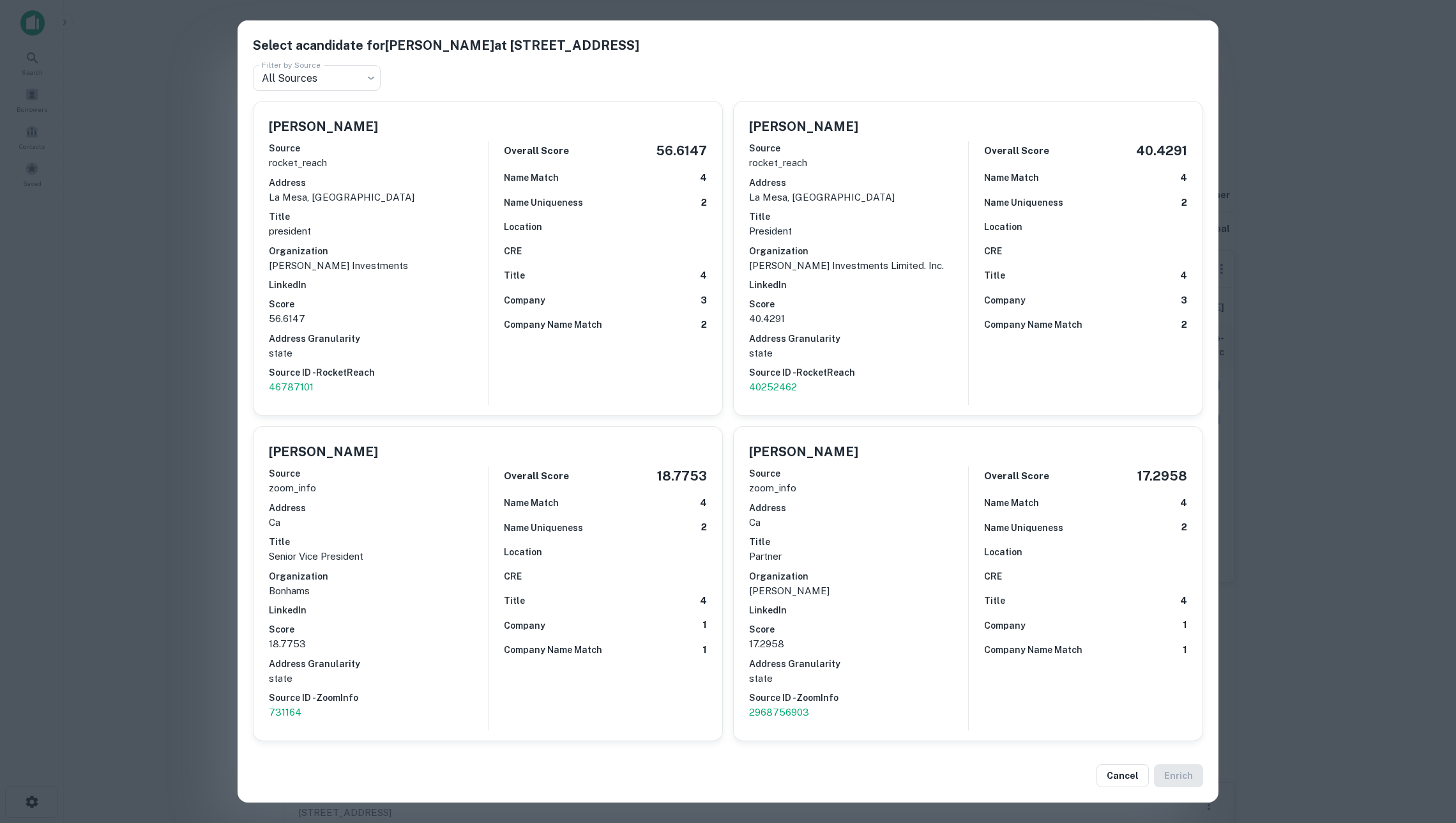
click at [345, 251] on h6 "Organization" at bounding box center [379, 251] width 219 height 14
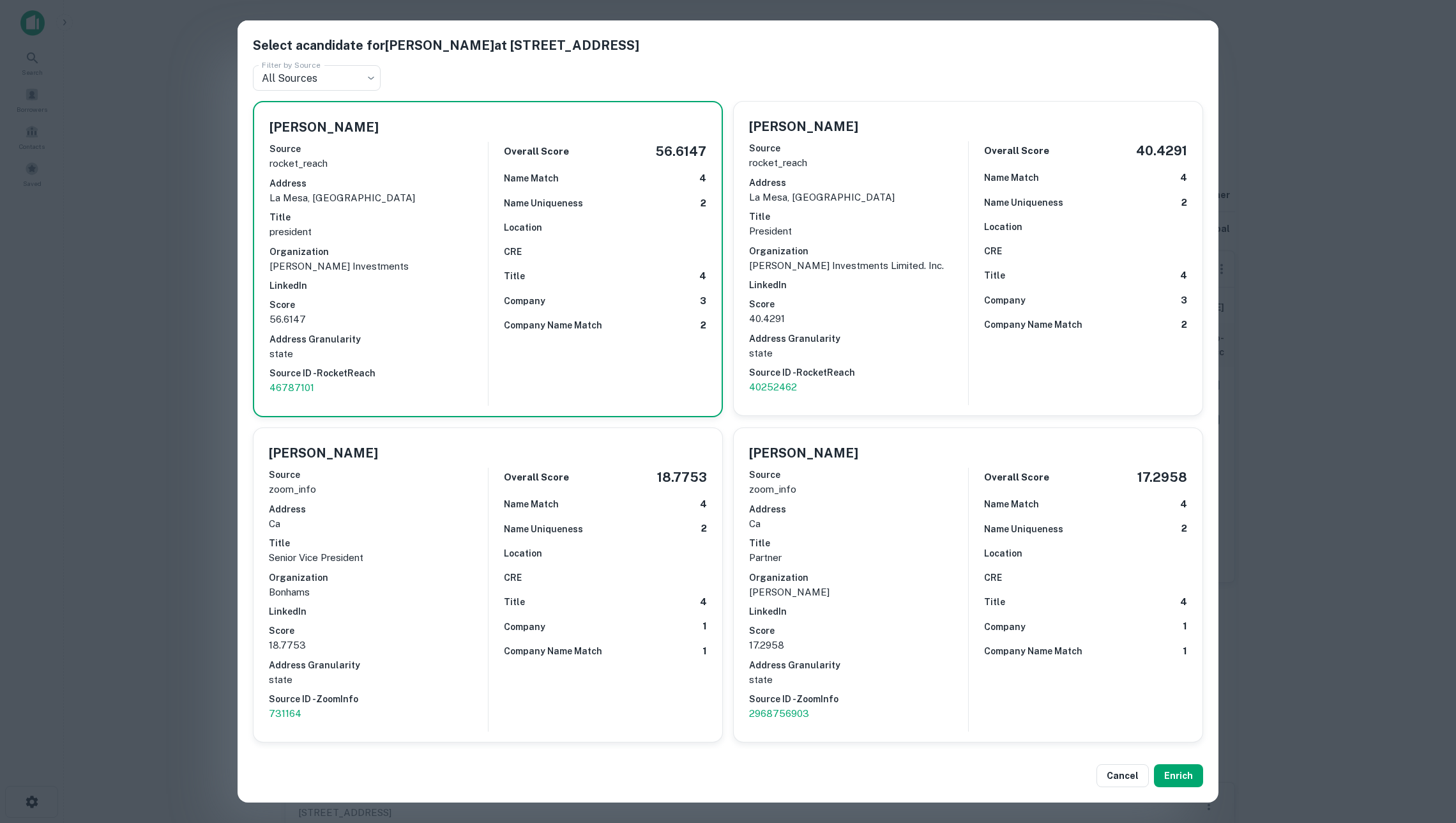
click at [1313, 599] on div "Select a candidate for [PERSON_NAME] at [STREET_ADDRESS] Filter by Source All S…" at bounding box center [728, 412] width 1456 height 823
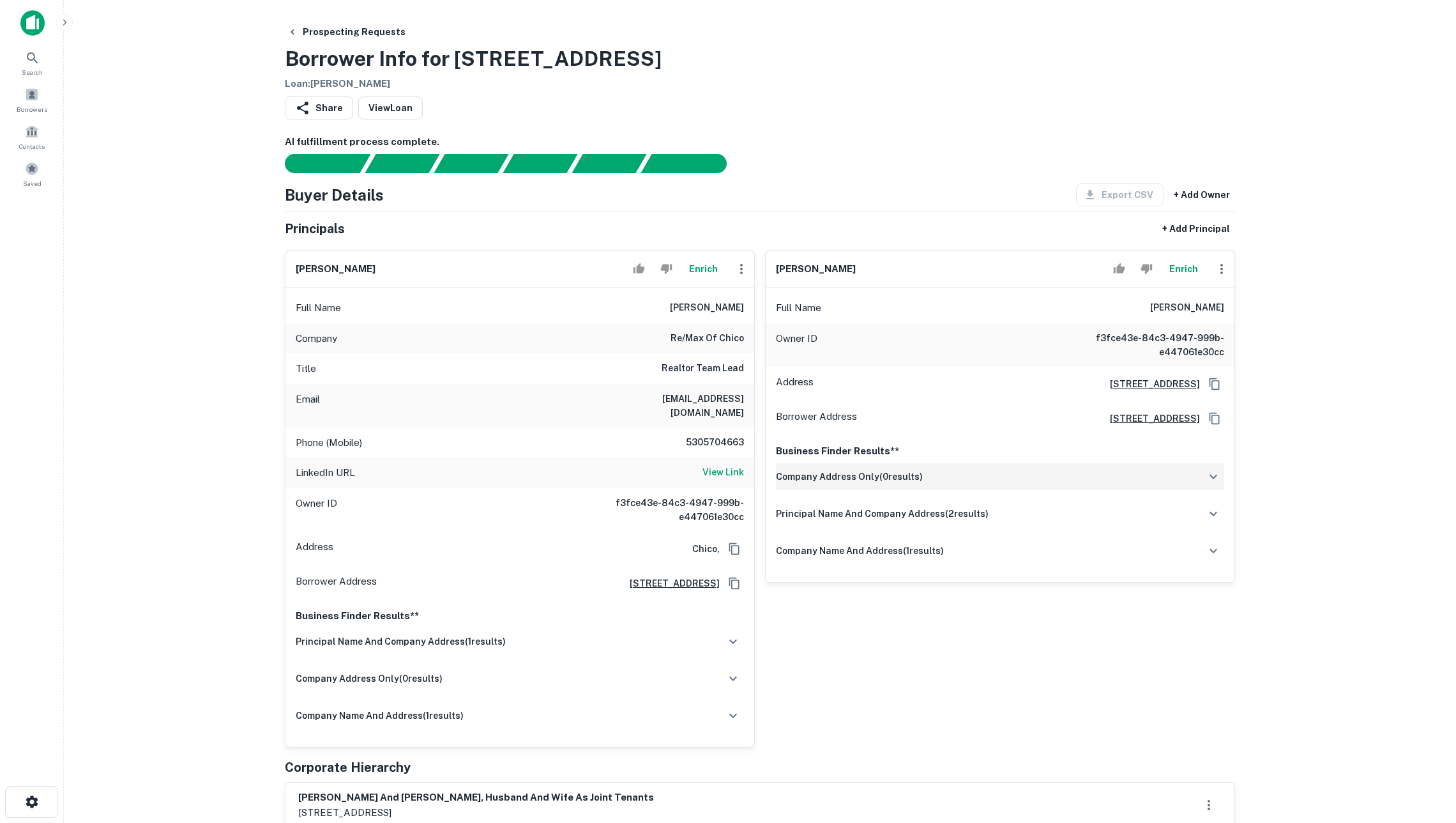
click at [1046, 490] on div "company address only ( 0 results)" at bounding box center [1000, 476] width 449 height 26
click at [1046, 527] on div "principal name and company address ( 2 results)" at bounding box center [1000, 513] width 449 height 26
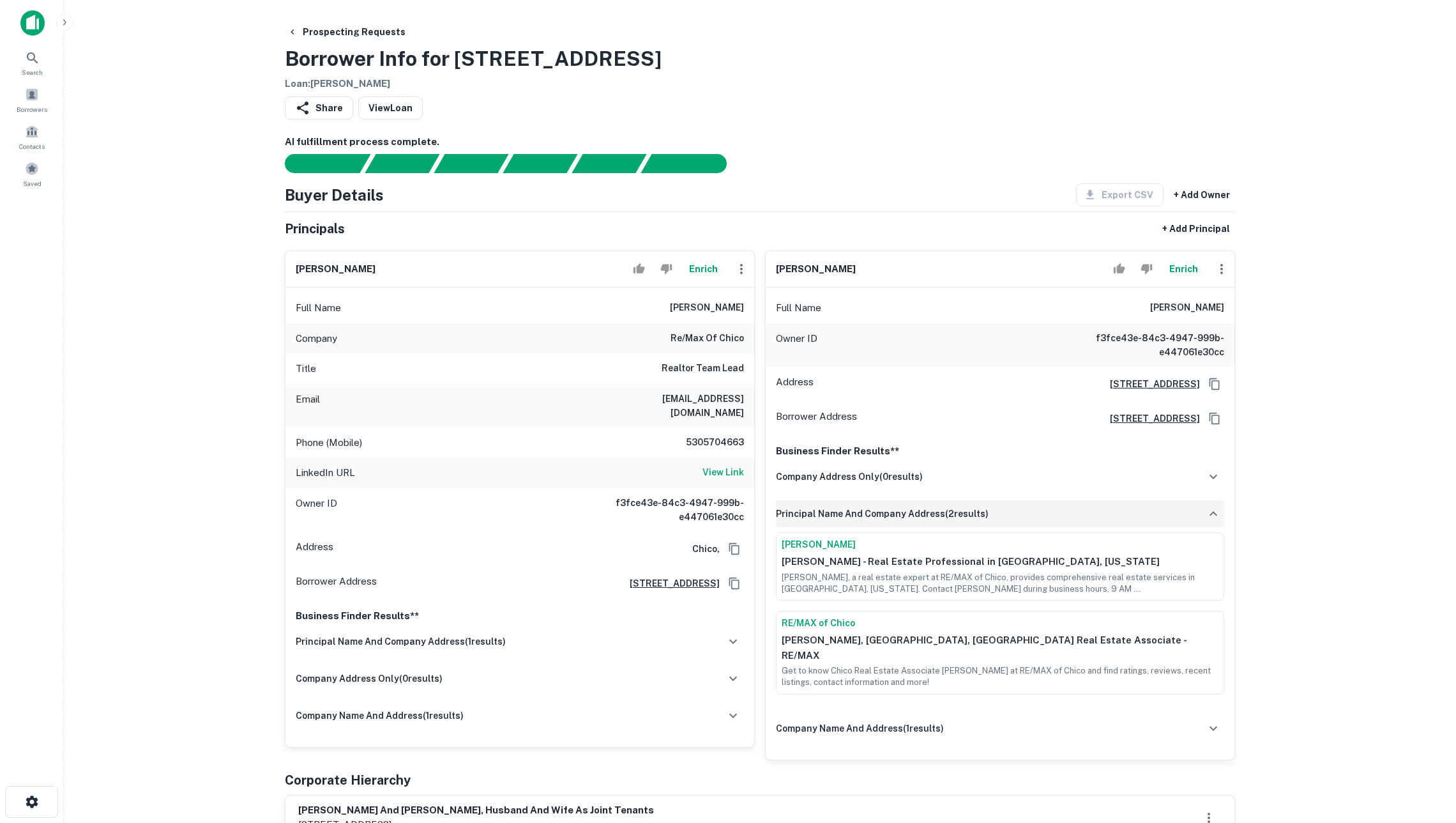
click at [1046, 527] on div "principal name and company address ( 2 results)" at bounding box center [1000, 513] width 449 height 26
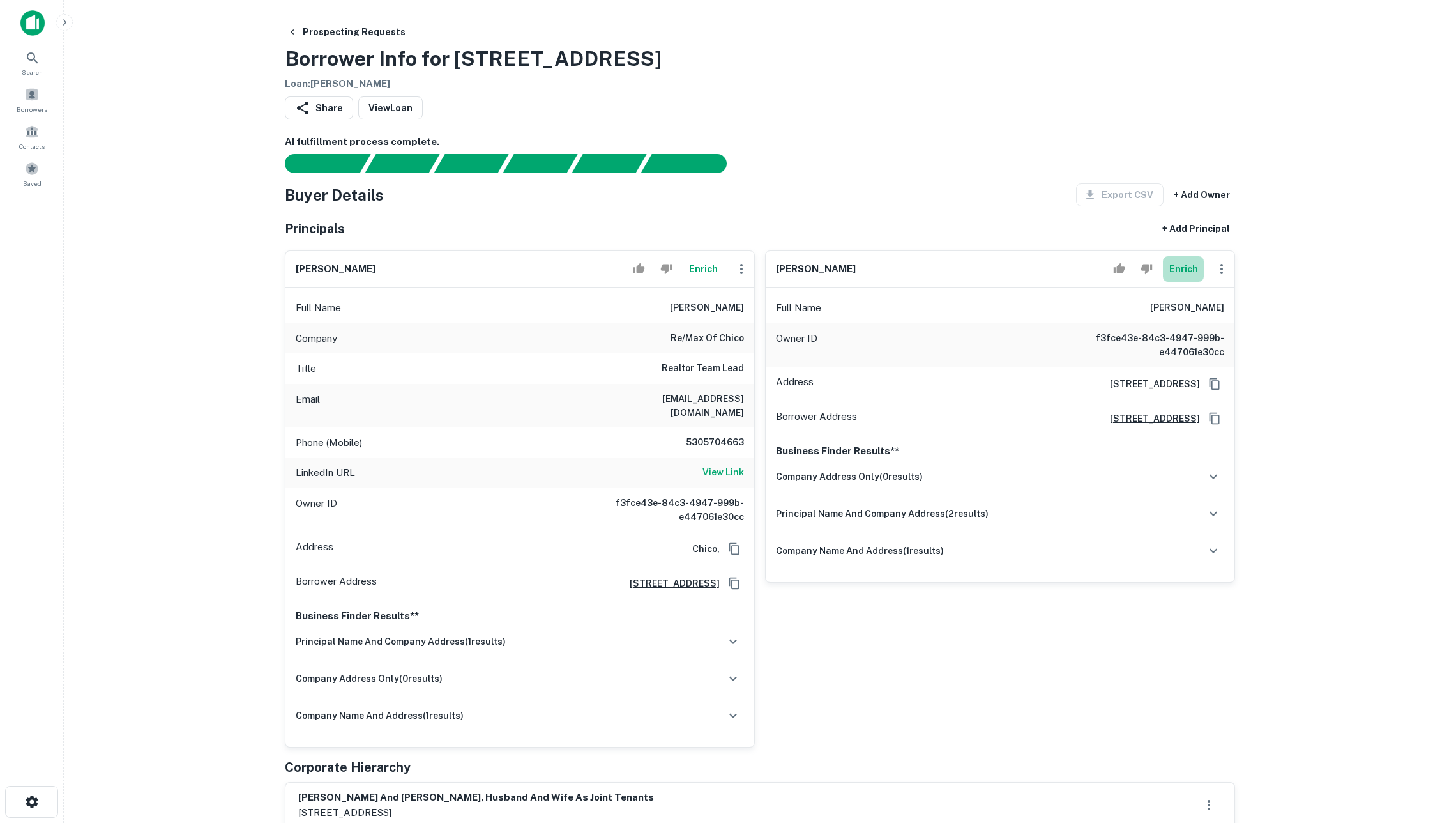
click at [1173, 282] on button "Enrich" at bounding box center [1183, 268] width 41 height 26
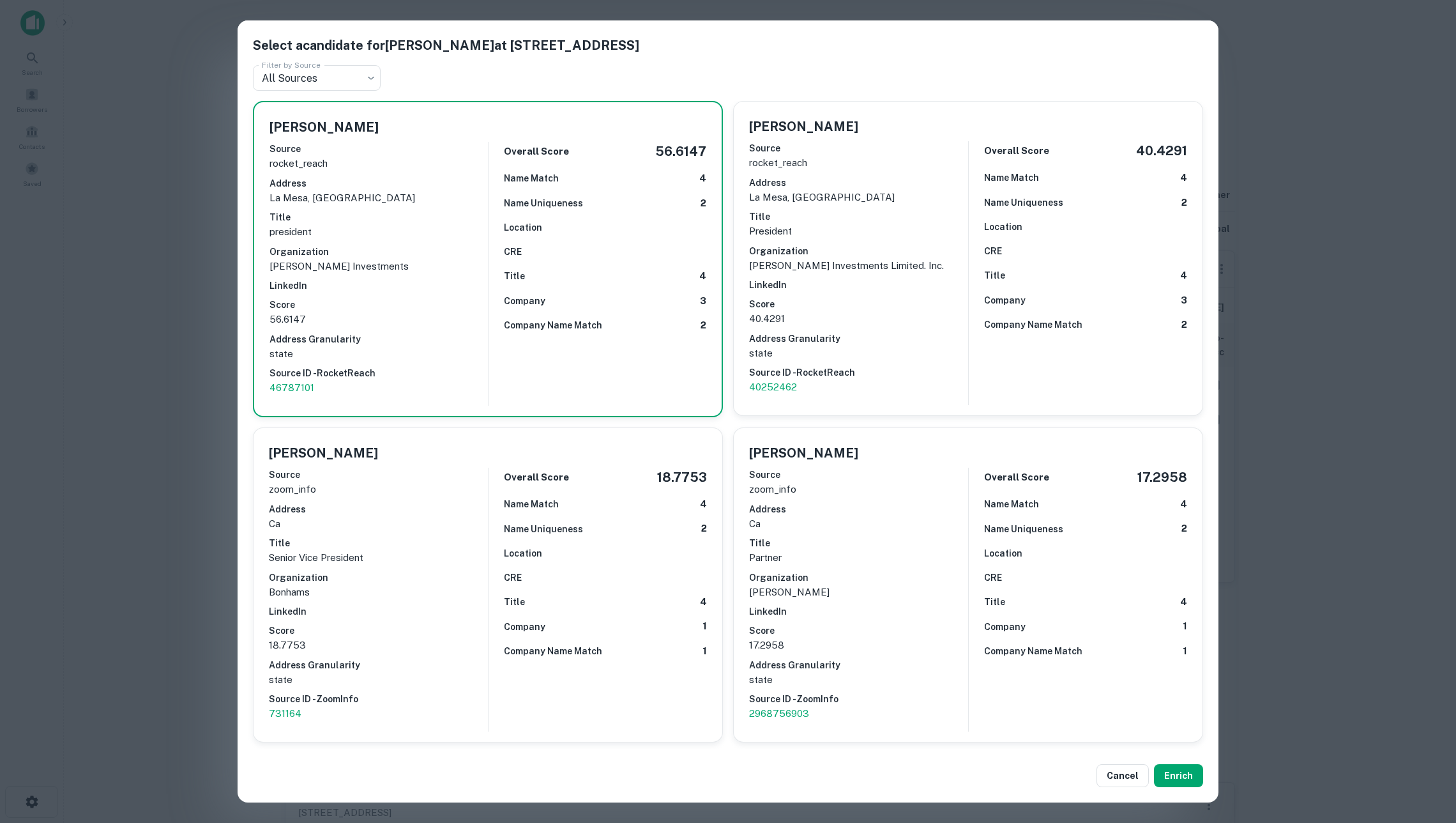
click at [1361, 525] on div "Select a candidate for [PERSON_NAME] at [STREET_ADDRESS] Filter by Source All S…" at bounding box center [728, 412] width 1456 height 823
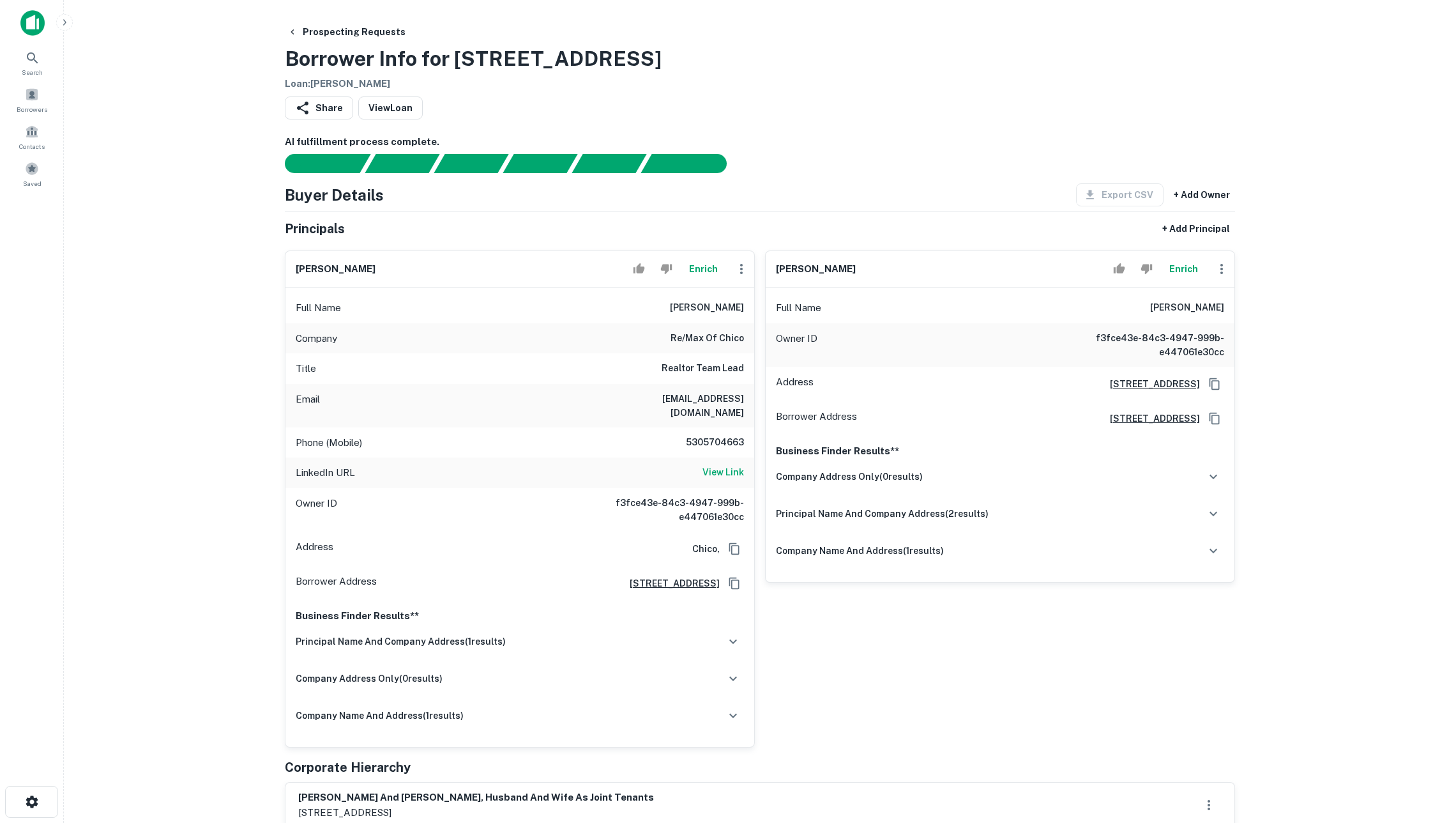
click at [1184, 274] on button "Enrich" at bounding box center [1183, 268] width 41 height 26
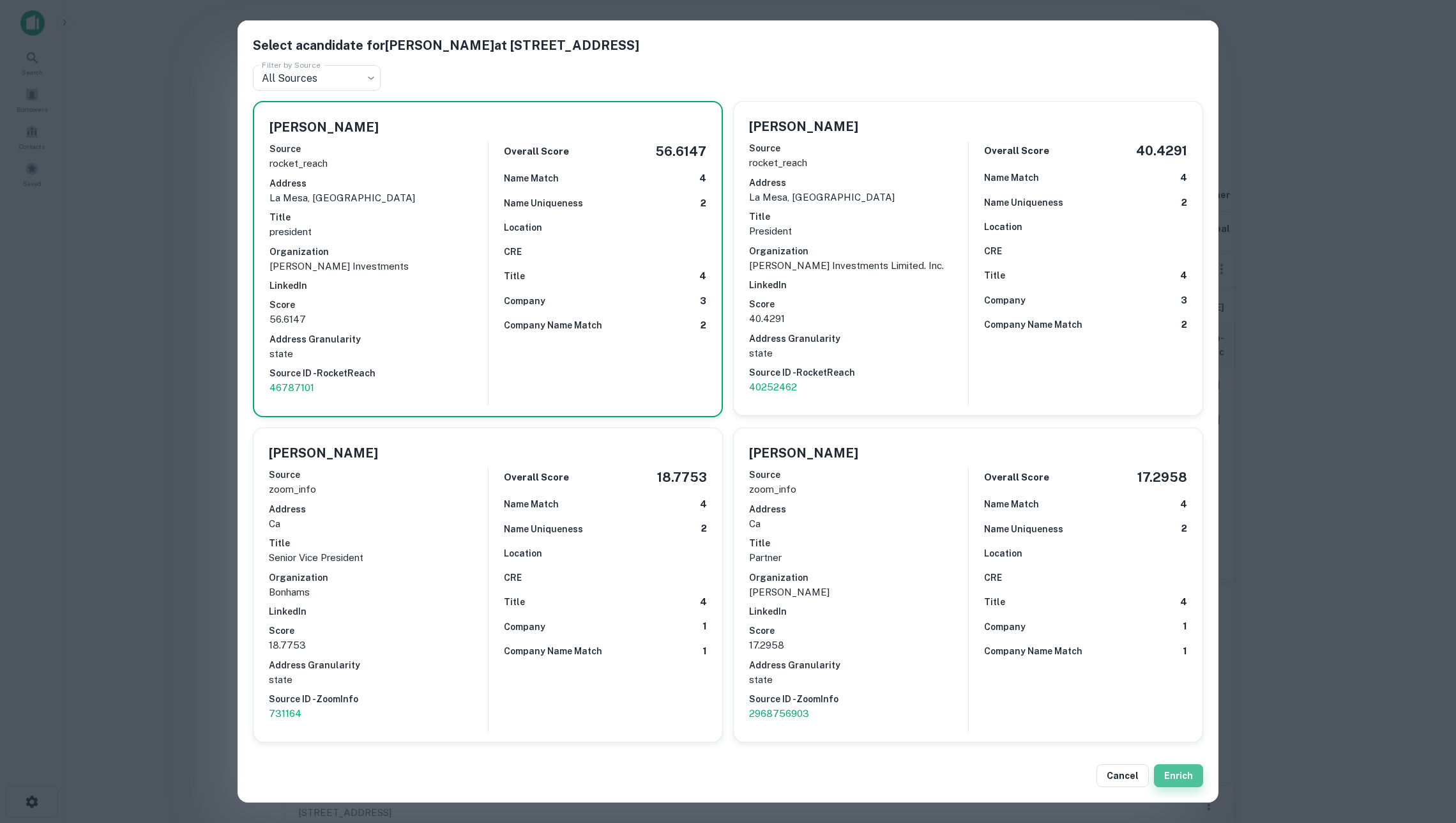
click at [1176, 767] on button "Enrich" at bounding box center [1179, 775] width 49 height 23
